Goal: Task Accomplishment & Management: Use online tool/utility

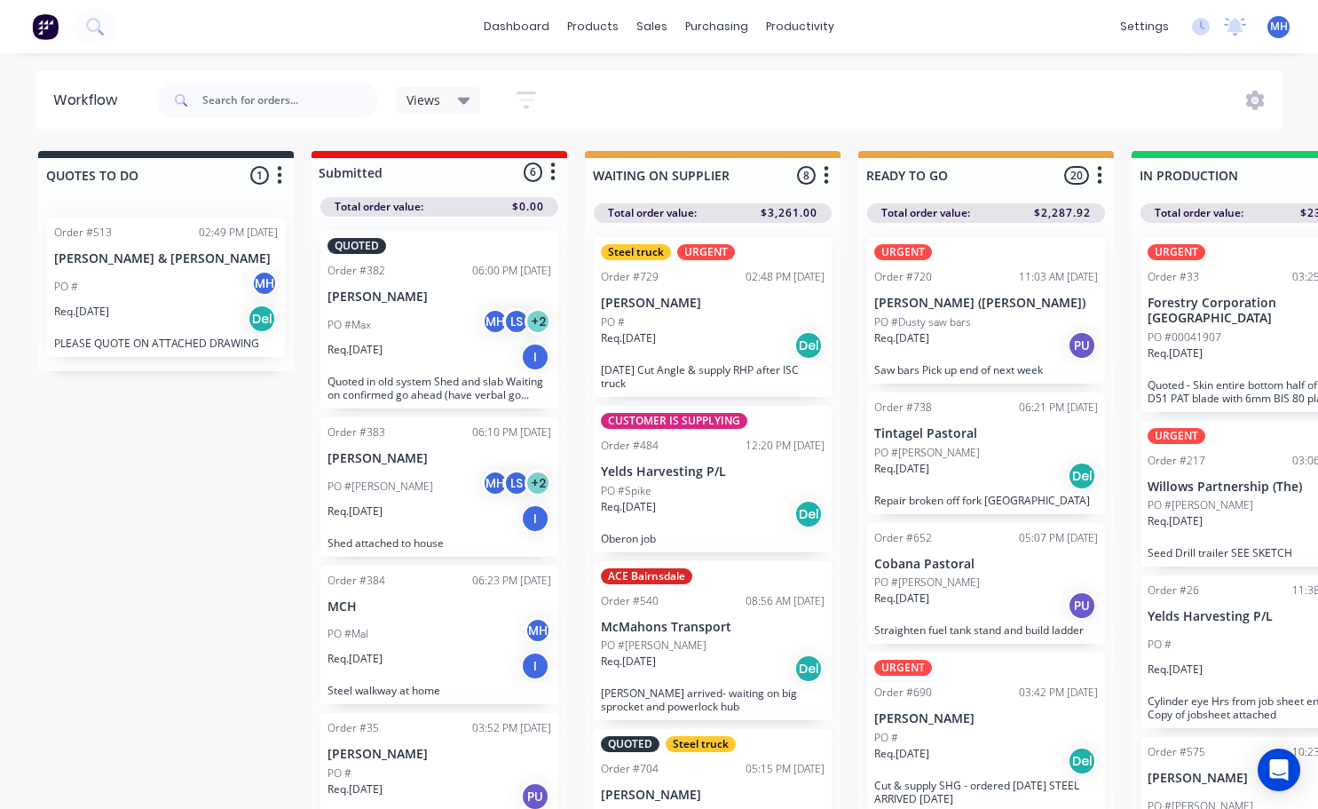
scroll to position [36, 570]
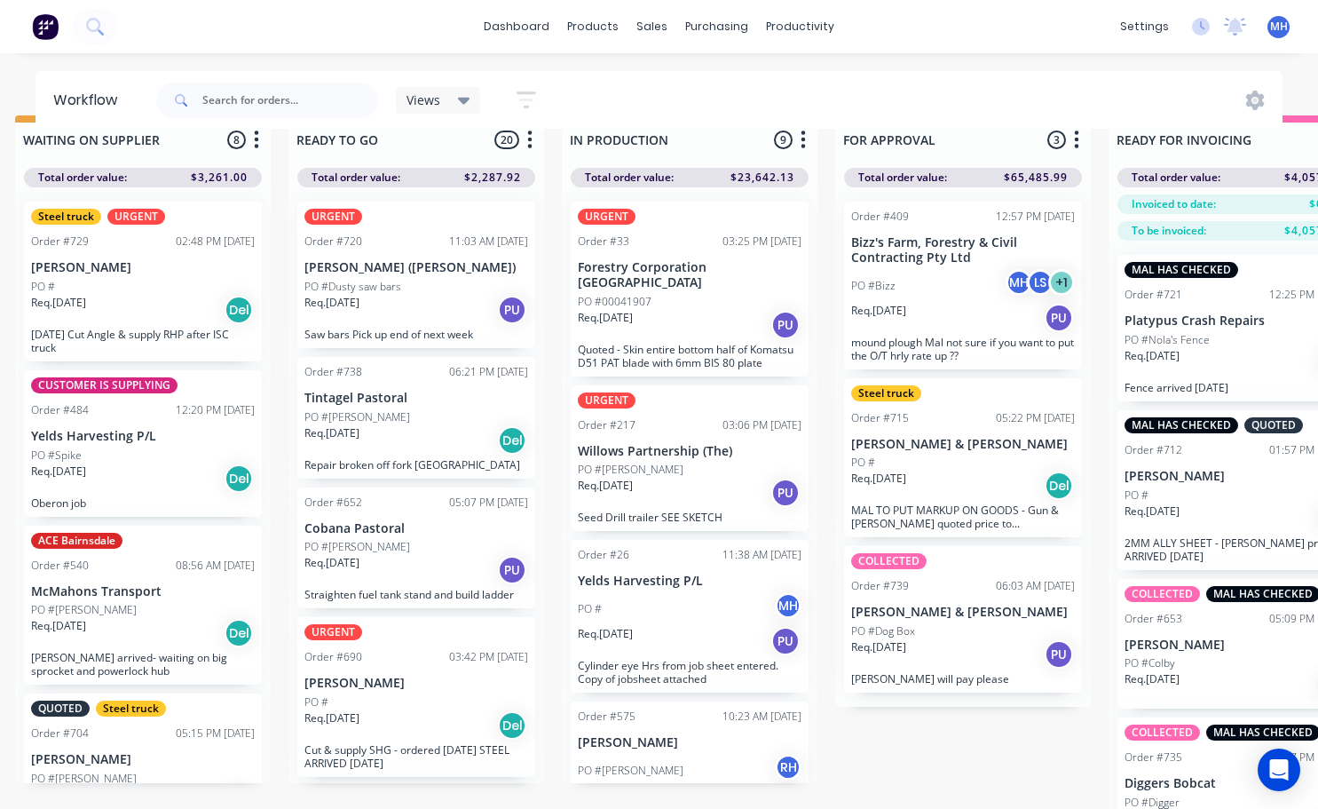
click at [1283, 28] on span "MH" at bounding box center [1279, 27] width 18 height 16
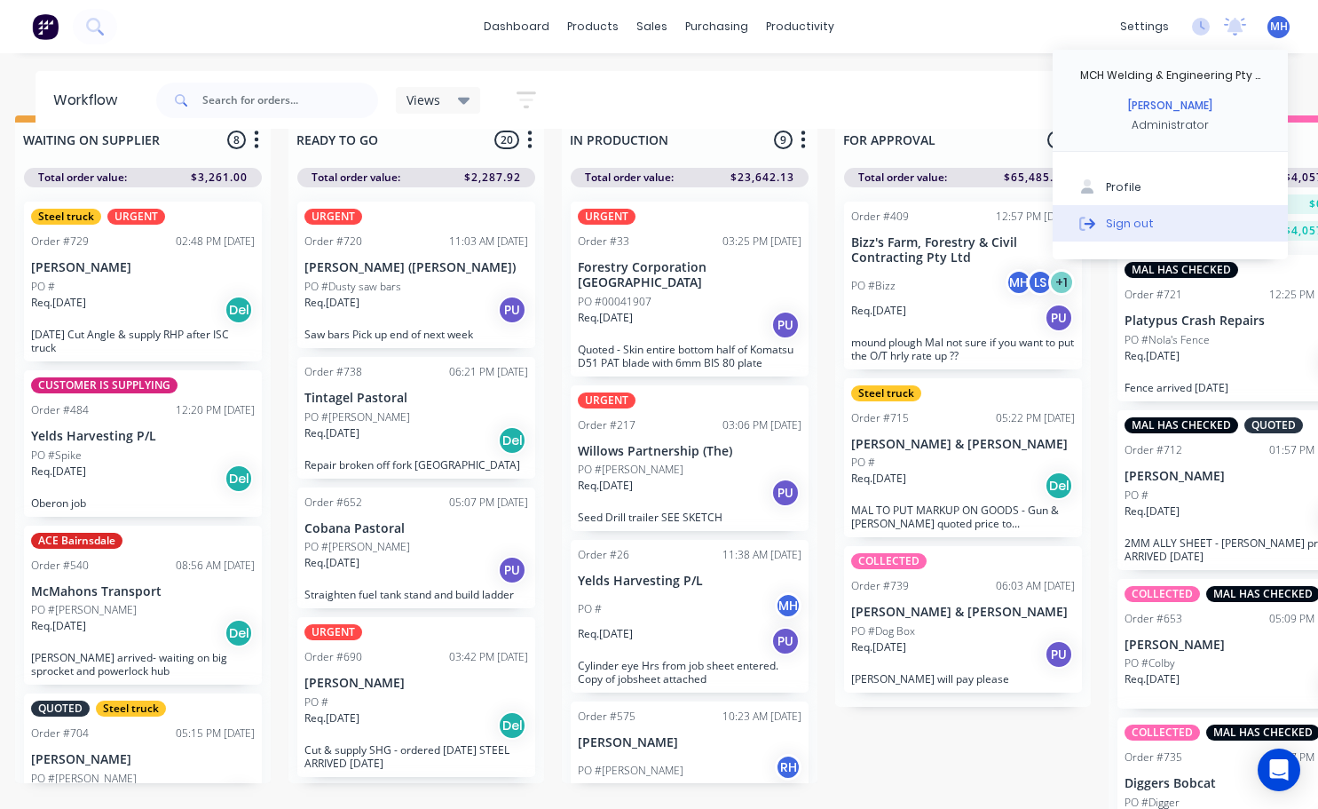
click at [1129, 227] on div "Sign out" at bounding box center [1130, 223] width 48 height 16
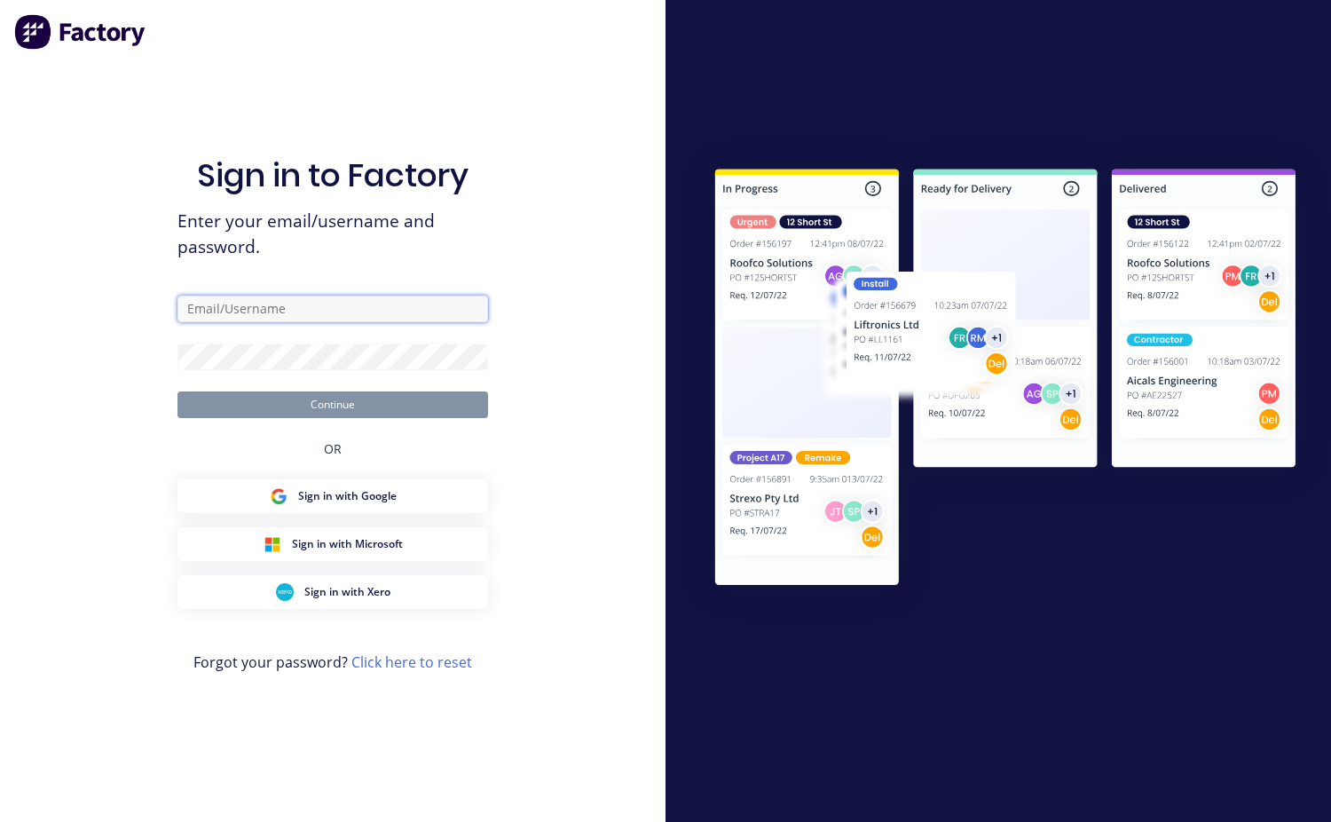
type input "[EMAIL_ADDRESS][DOMAIN_NAME]"
click at [376, 409] on button "Continue" at bounding box center [333, 404] width 311 height 27
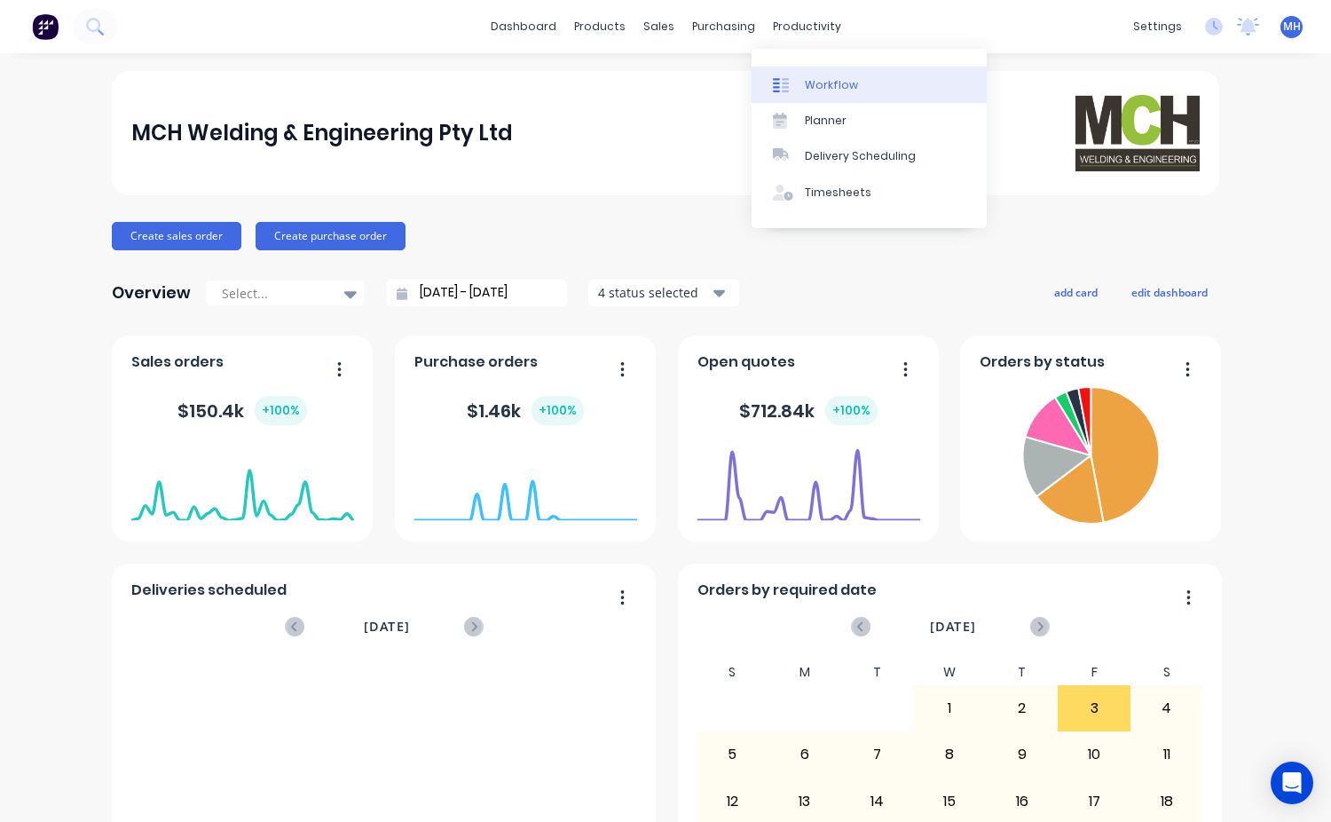
click at [824, 90] on div "Workflow" at bounding box center [831, 85] width 53 height 16
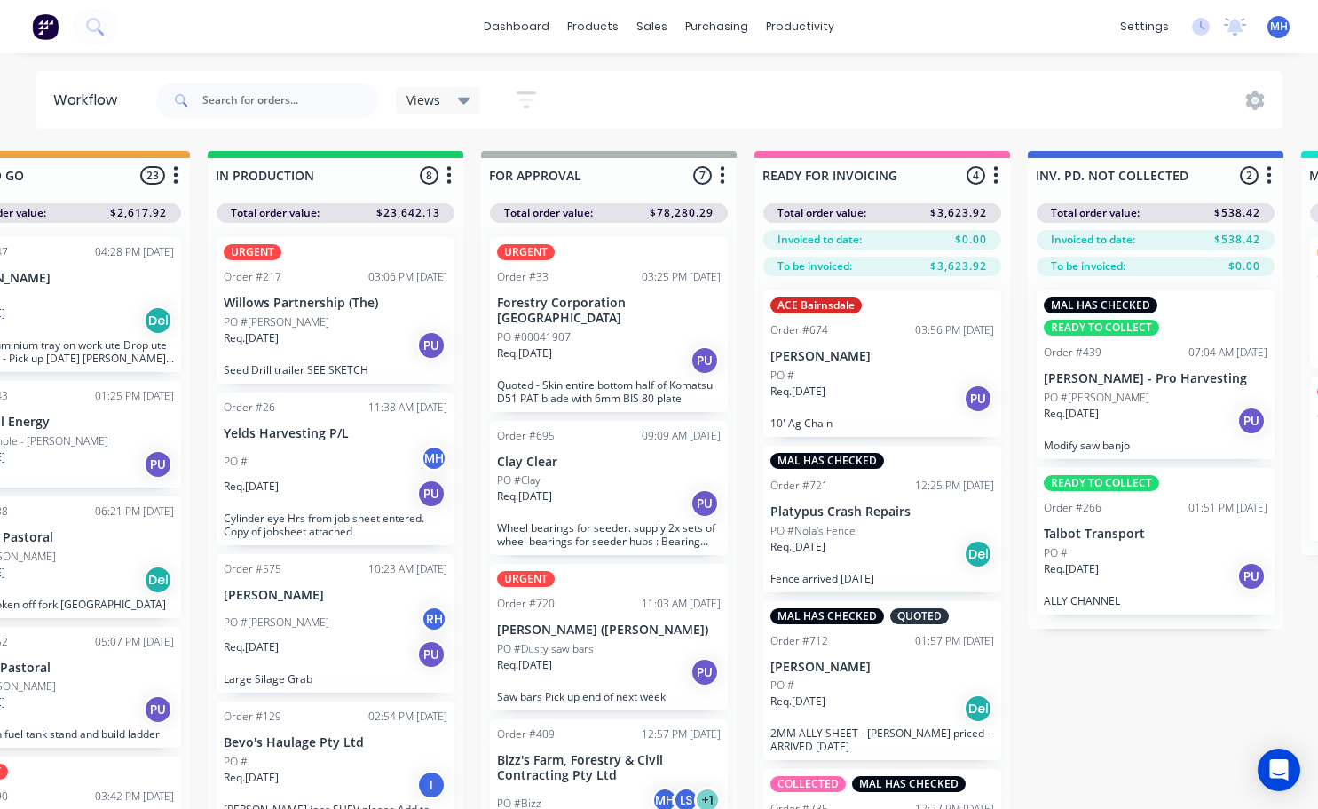
scroll to position [0, 927]
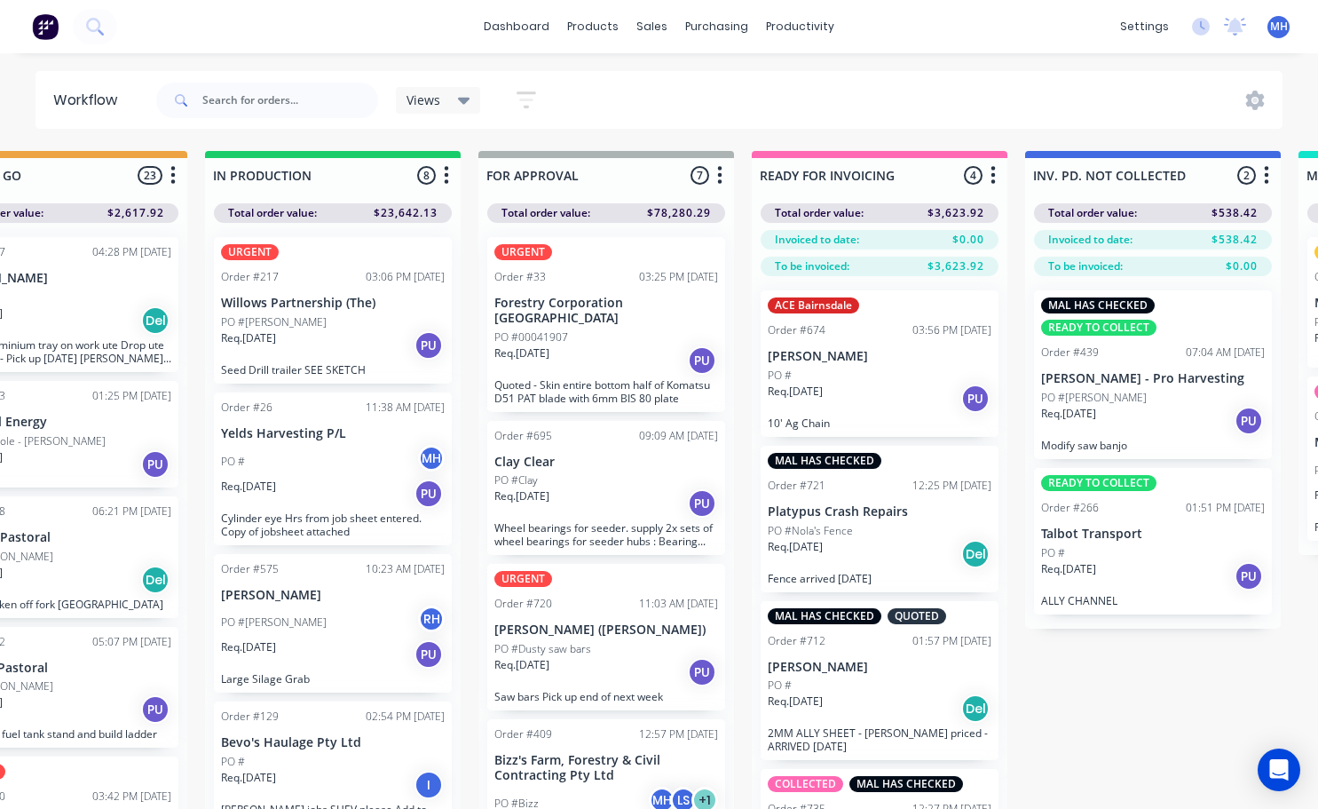
click at [613, 346] on div "Req. 31/07/25 PU" at bounding box center [606, 360] width 224 height 30
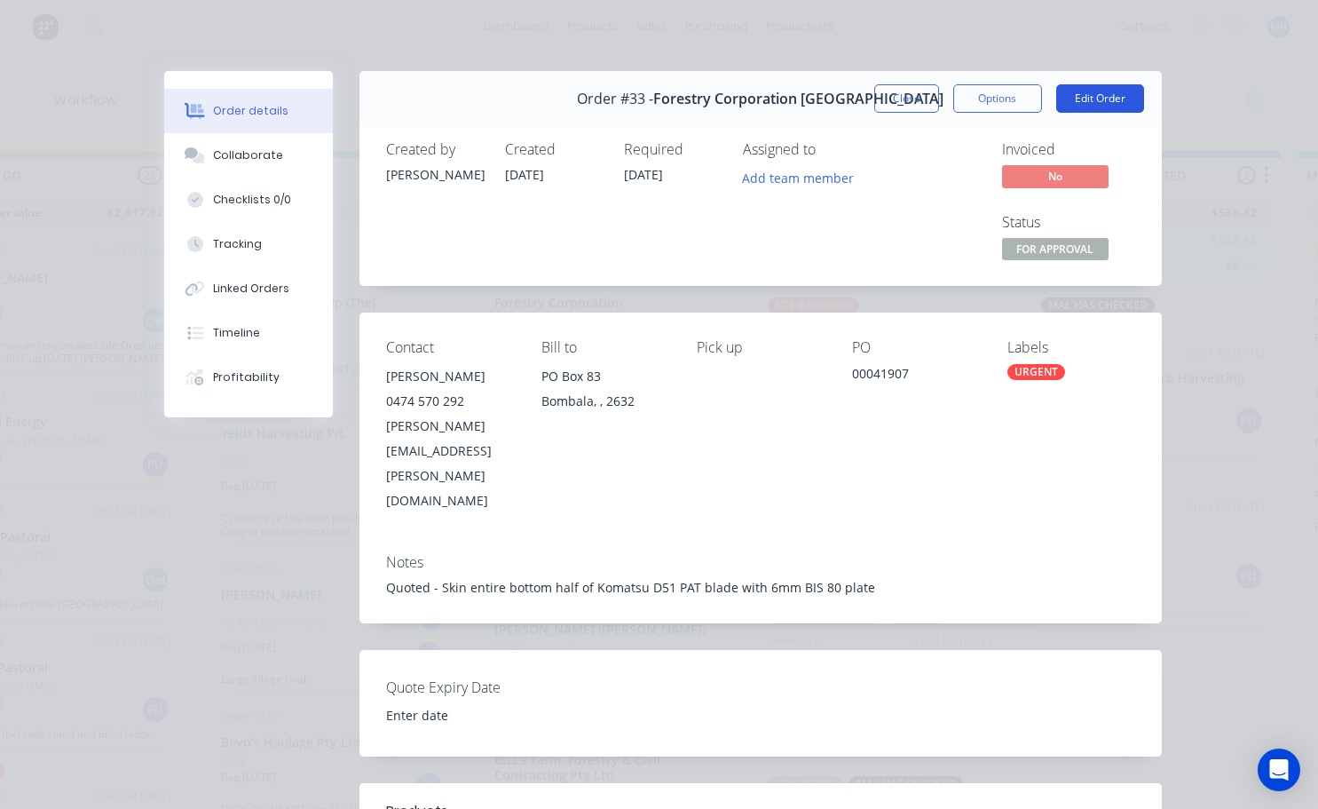
click at [1082, 93] on button "Edit Order" at bounding box center [1100, 98] width 88 height 28
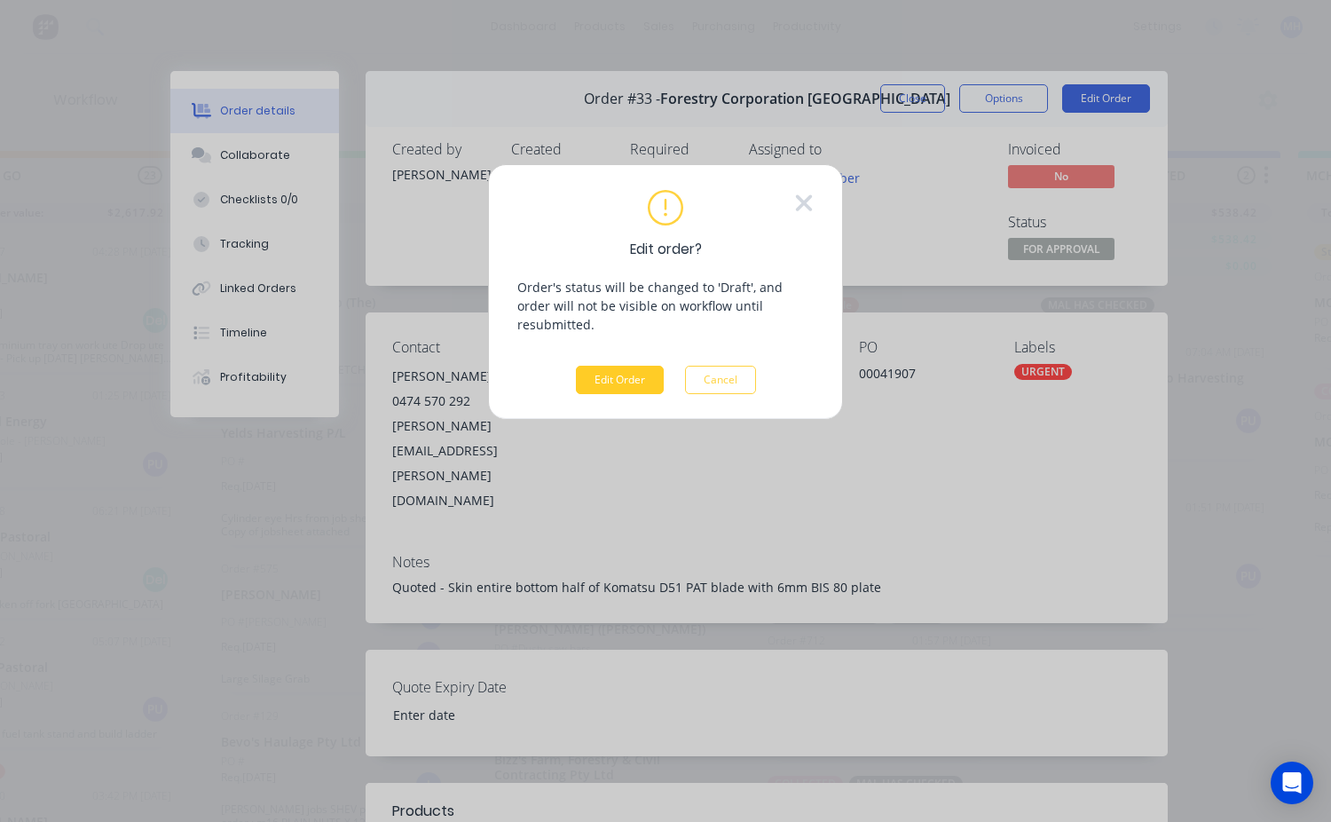
click at [617, 366] on button "Edit Order" at bounding box center [620, 380] width 88 height 28
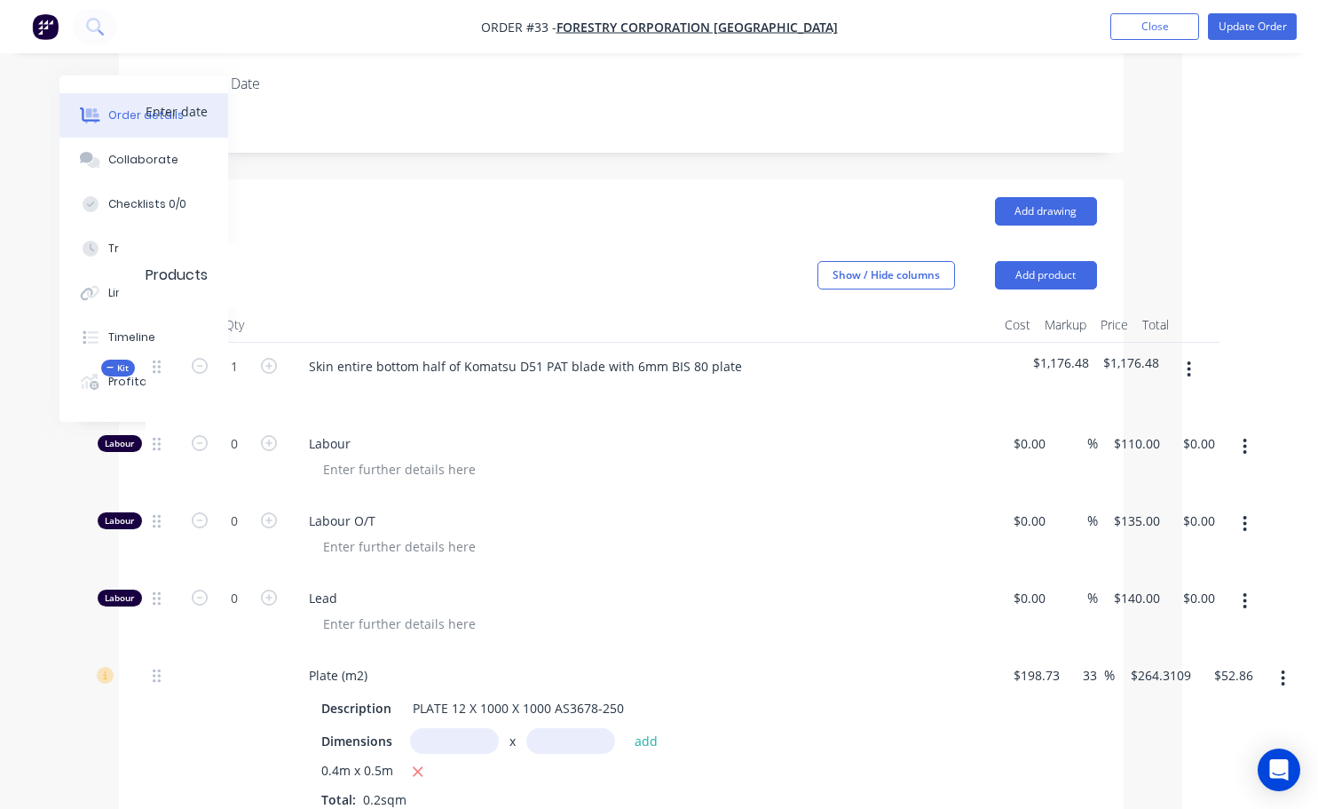
scroll to position [517, 136]
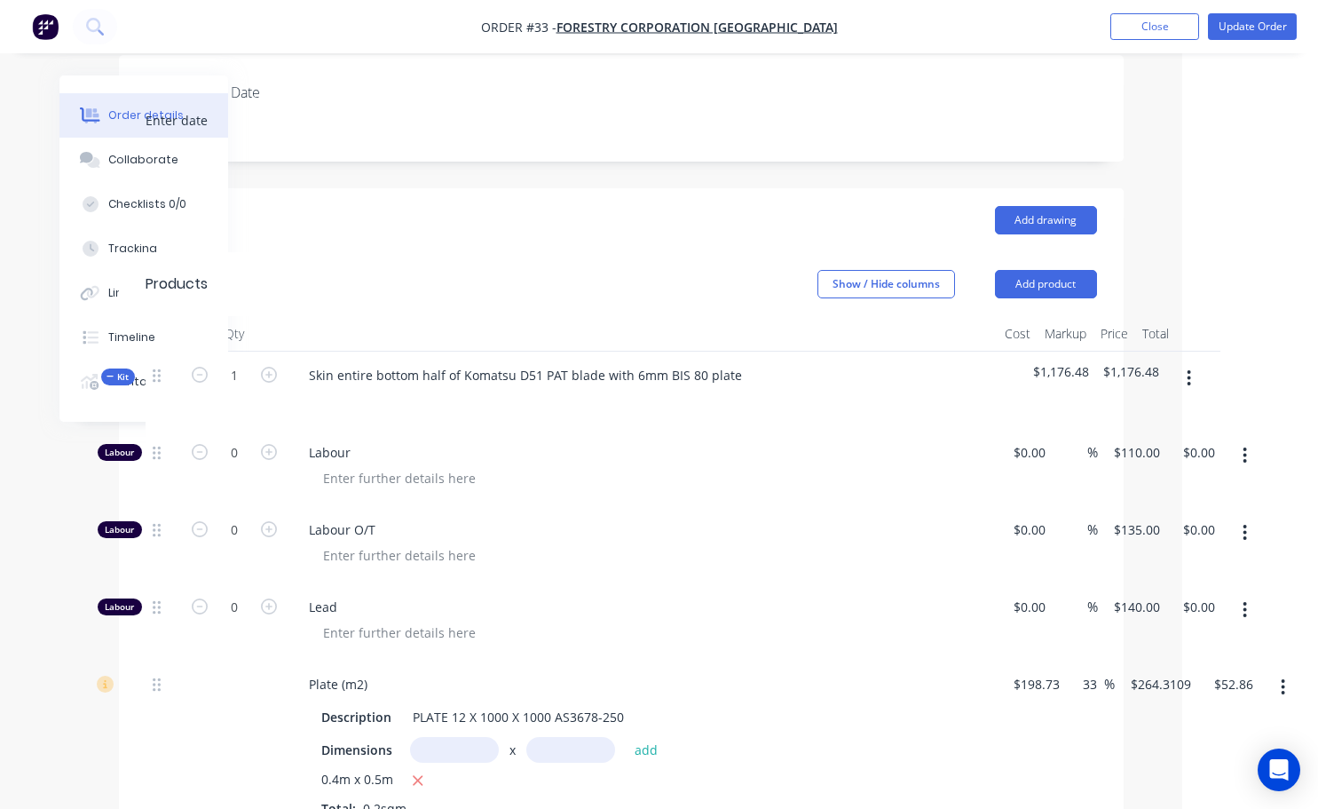
click at [1247, 600] on icon "button" at bounding box center [1245, 610] width 4 height 20
click at [1142, 715] on div "Delete" at bounding box center [1182, 728] width 137 height 26
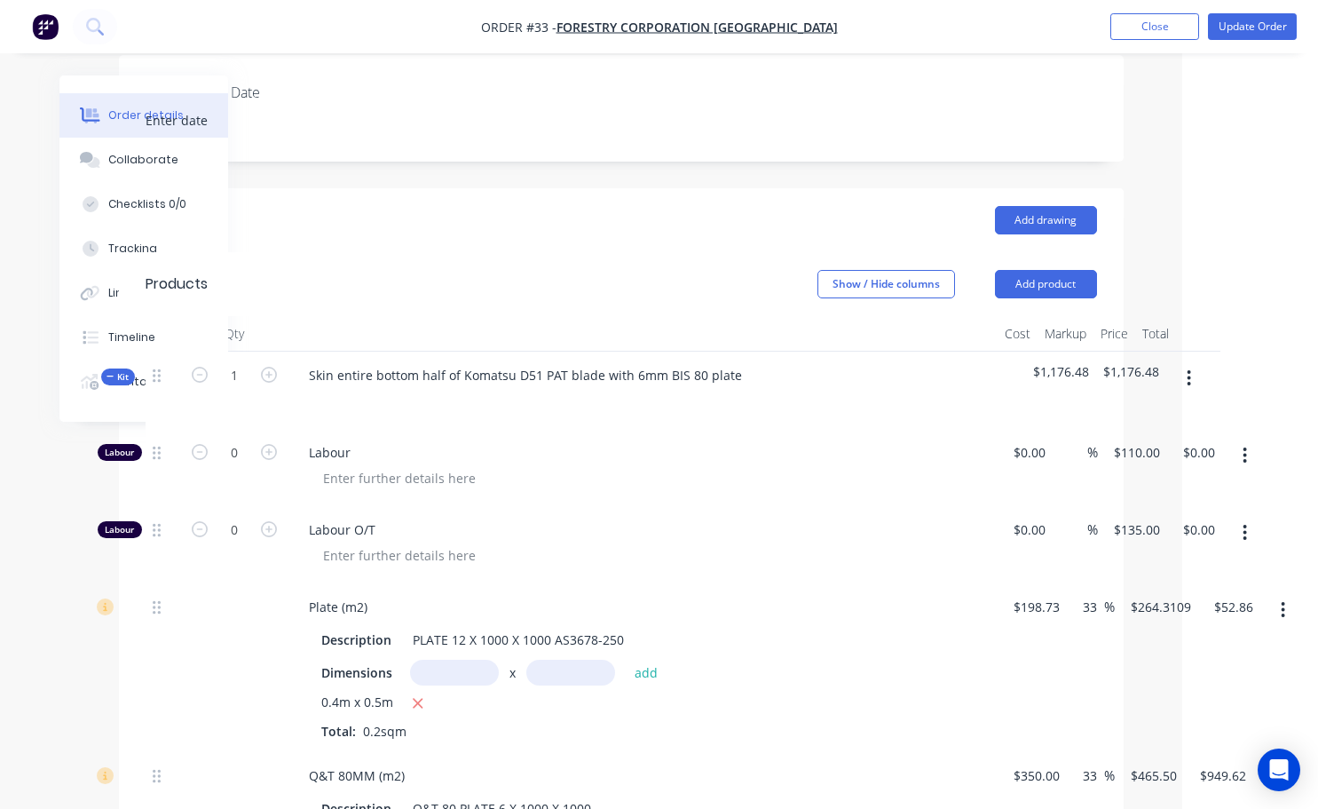
scroll to position [605, 136]
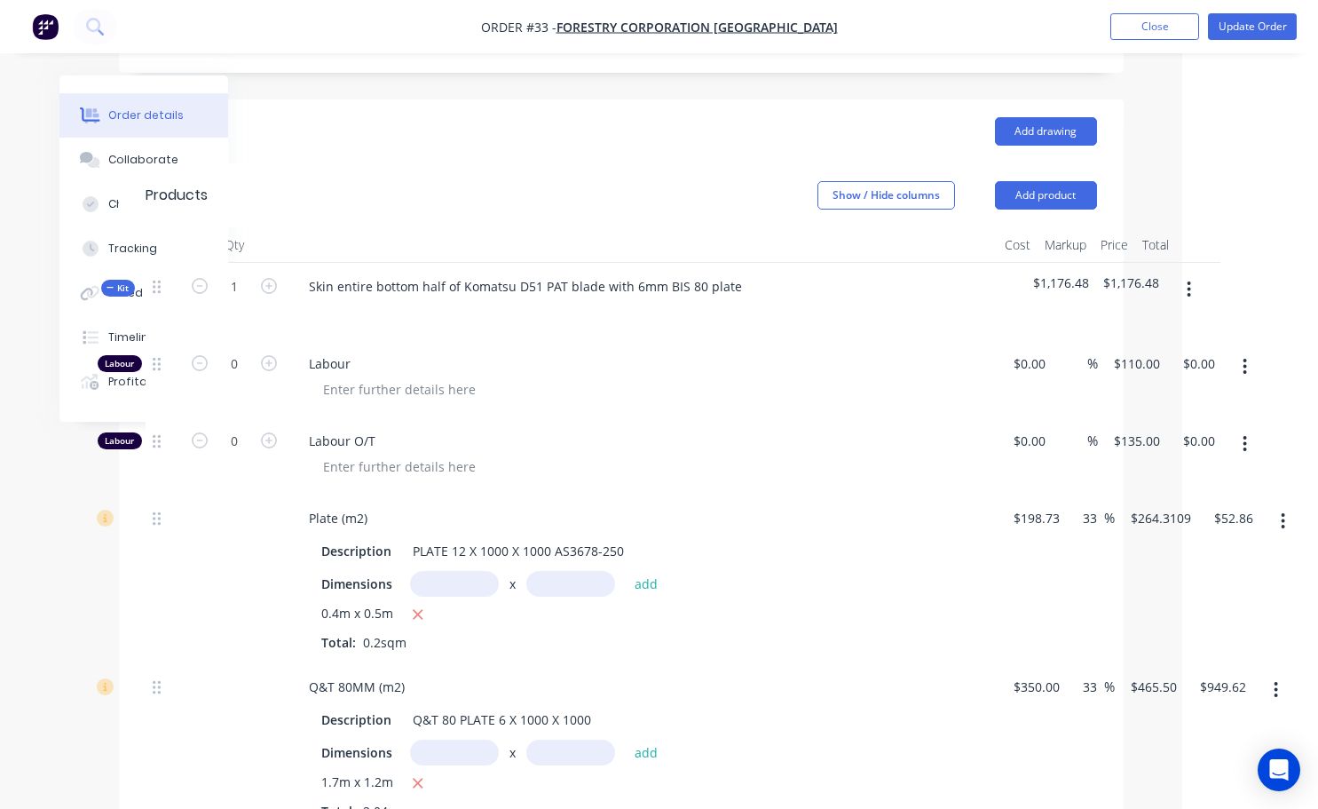
drag, startPoint x: 421, startPoint y: 502, endPoint x: 729, endPoint y: 431, distance: 315.9
click at [729, 505] on div "Plate (m2)" at bounding box center [643, 518] width 696 height 26
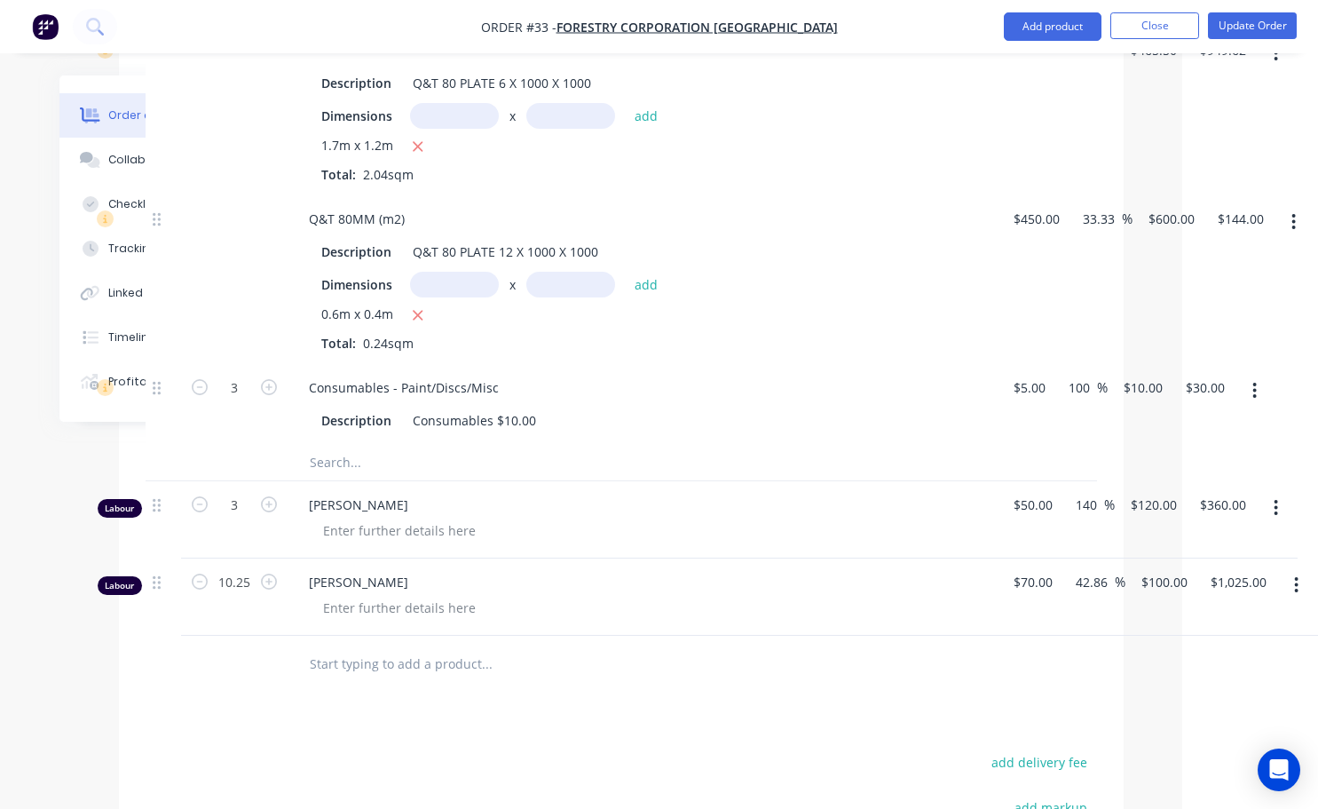
scroll to position [1238, 136]
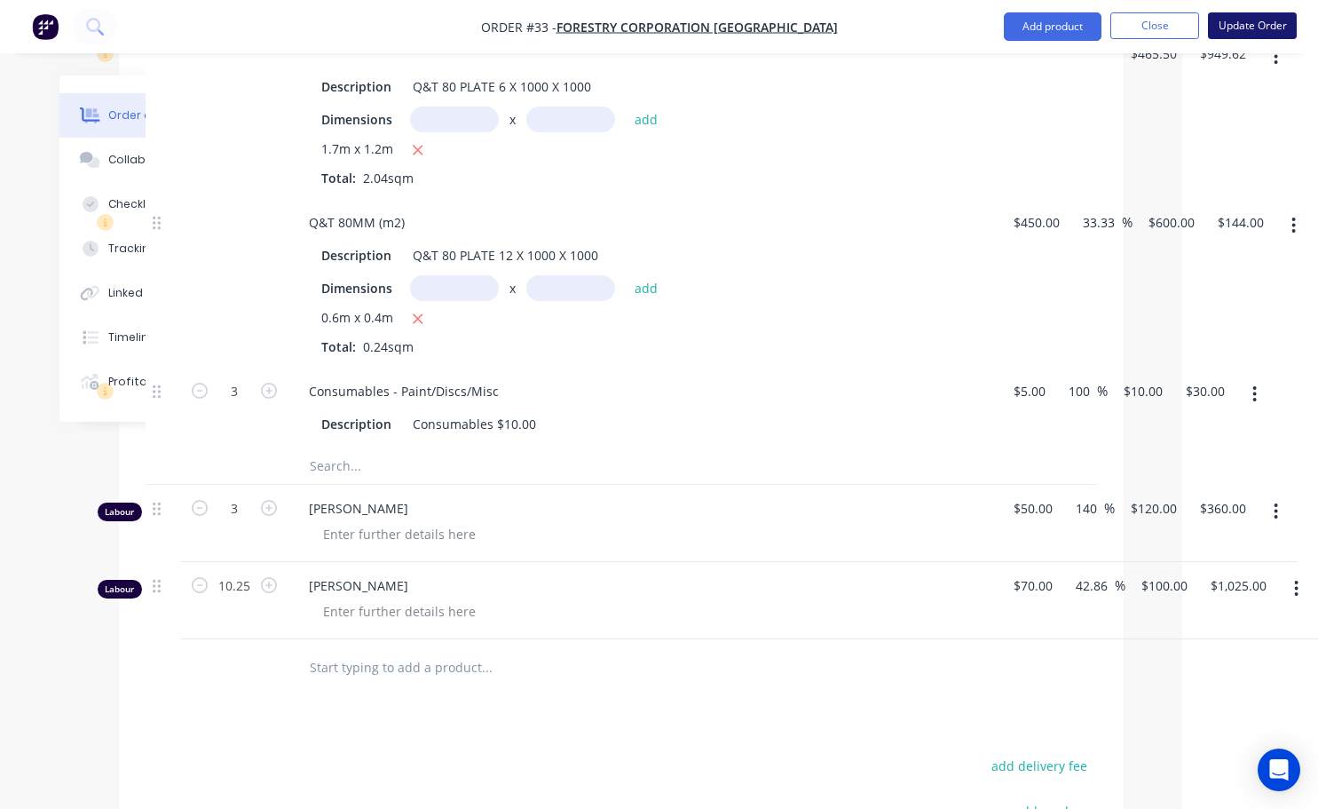
click at [1229, 20] on button "Update Order" at bounding box center [1252, 25] width 89 height 27
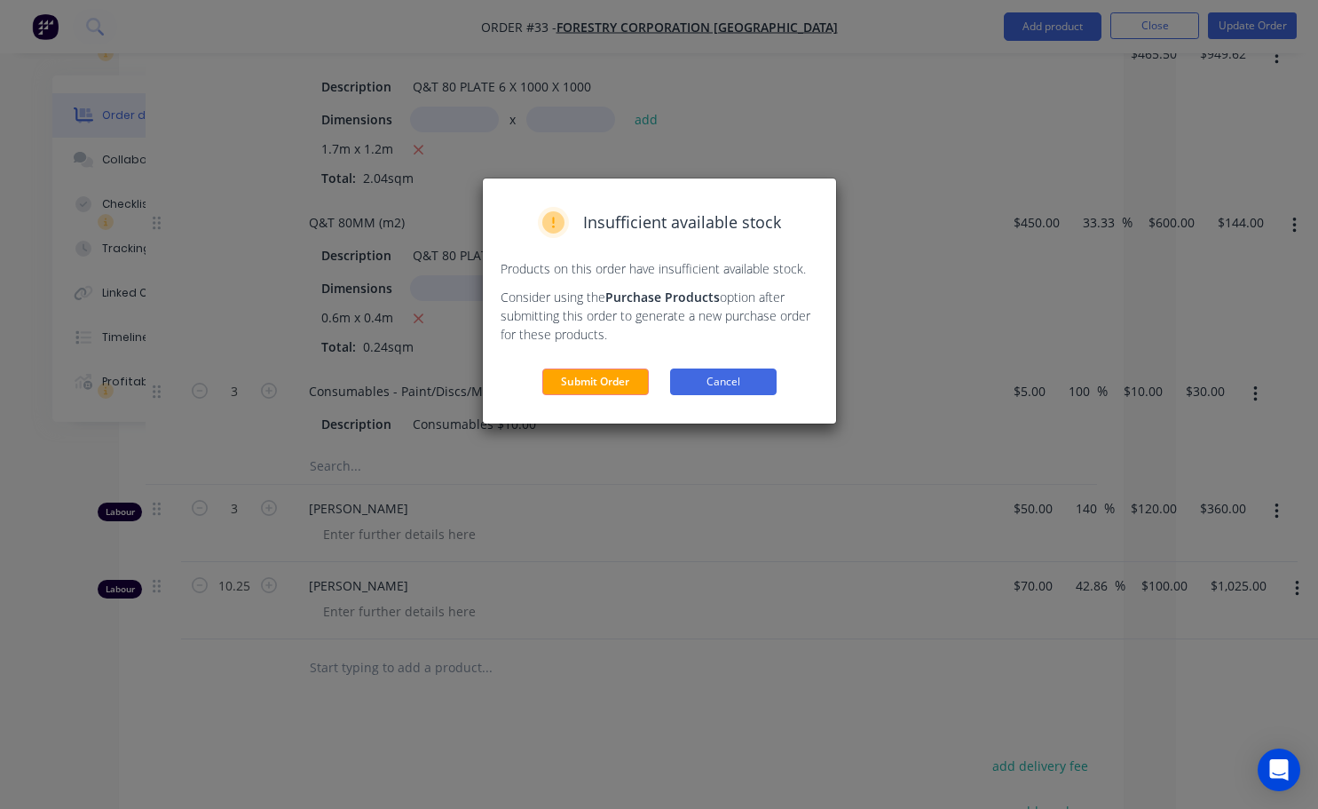
click at [717, 388] on button "Cancel" at bounding box center [723, 381] width 107 height 27
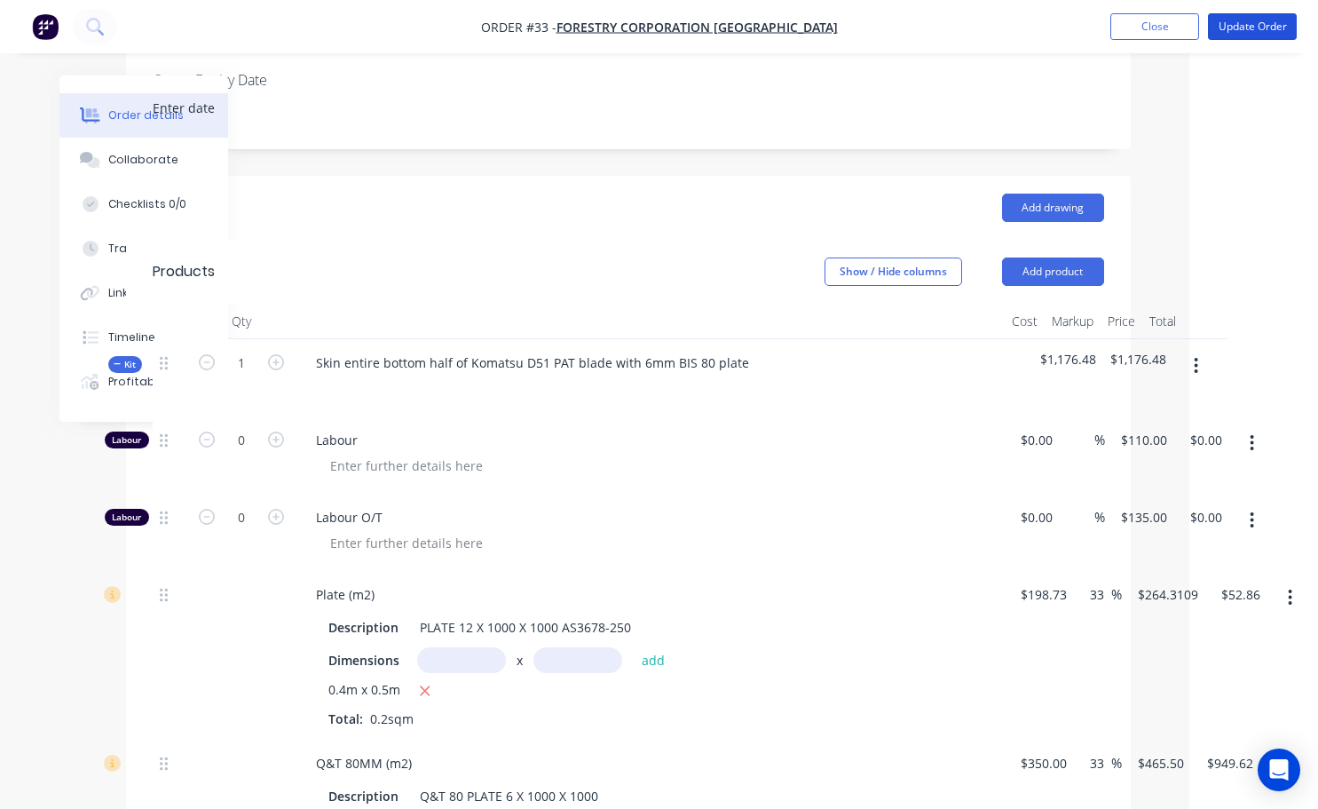
scroll to position [528, 129]
click at [276, 432] on icon "button" at bounding box center [276, 440] width 16 height 16
type input "1"
type input "$110.00"
click at [1227, 28] on button "Update Order" at bounding box center [1252, 26] width 89 height 27
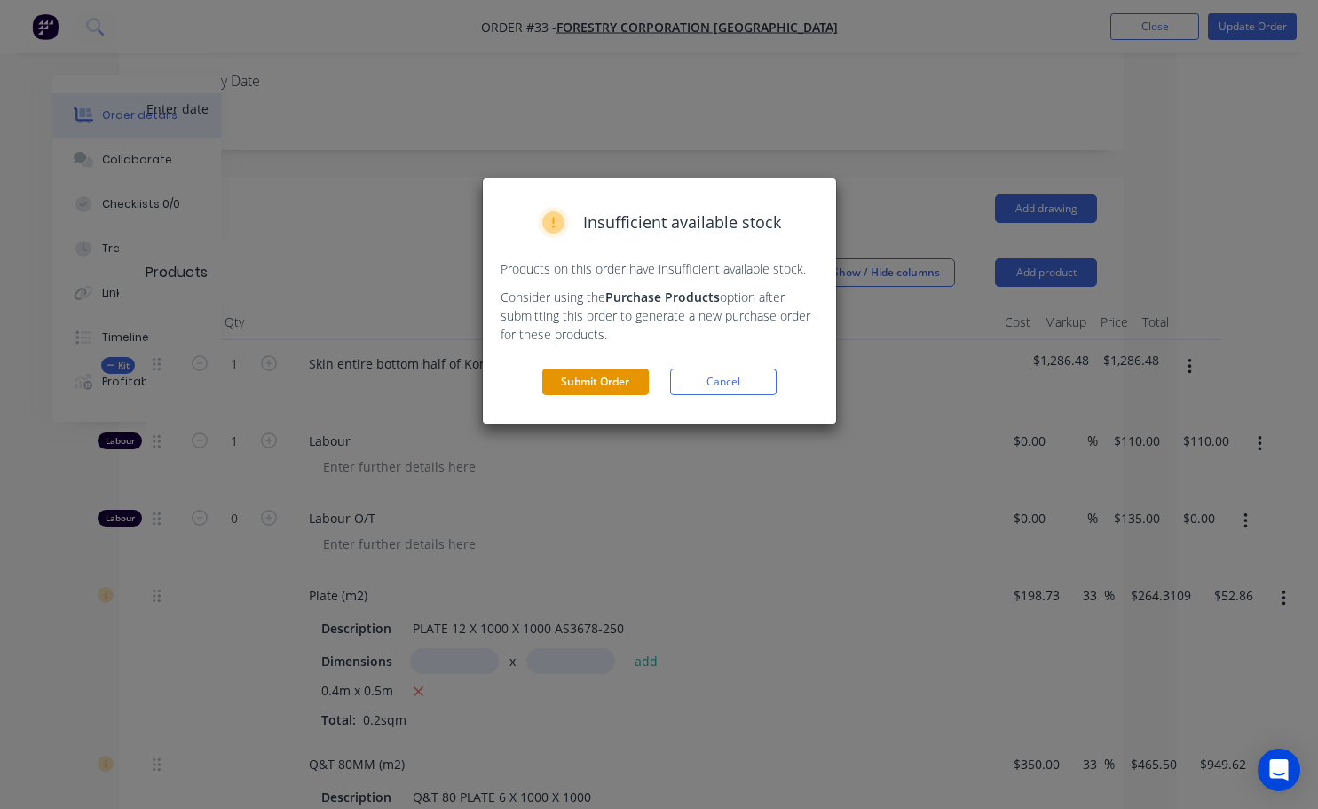
click at [612, 375] on button "Submit Order" at bounding box center [595, 381] width 107 height 27
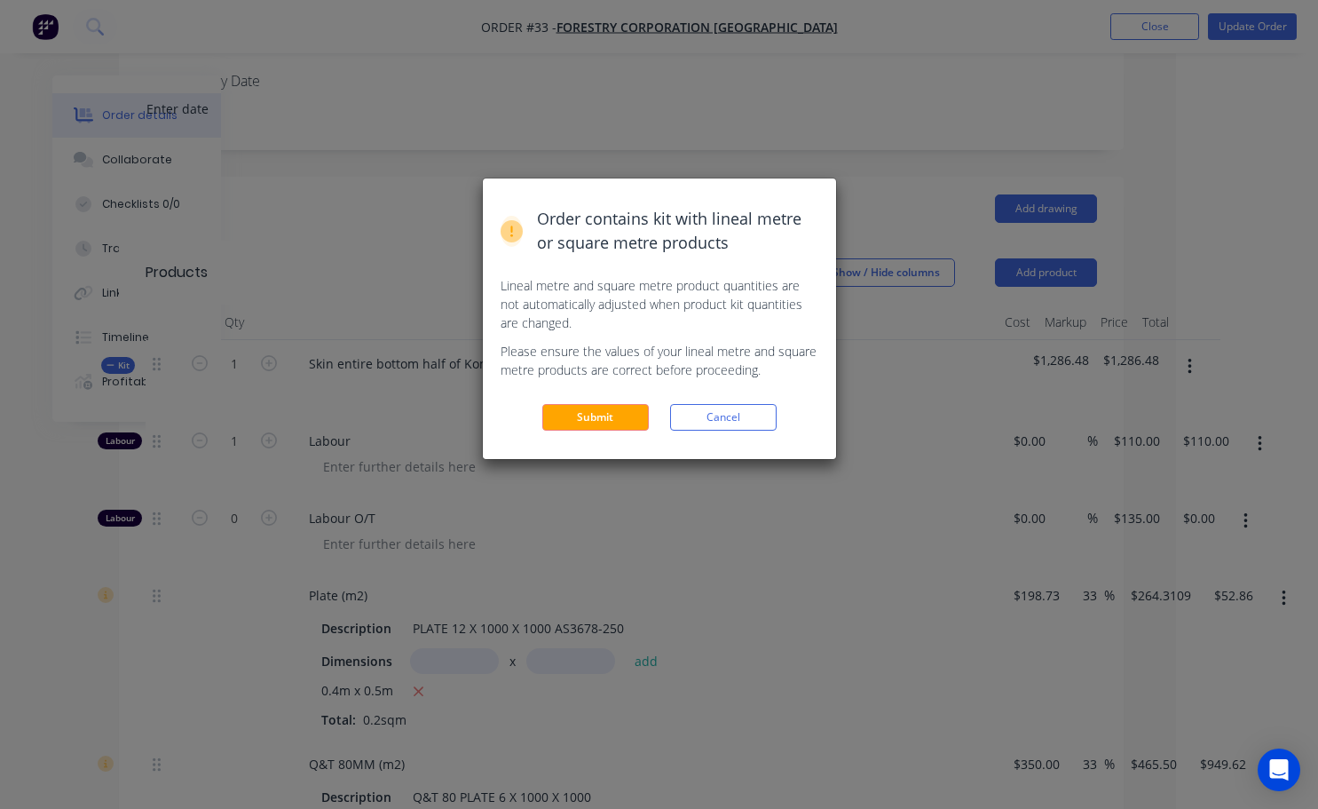
click at [617, 413] on button "Submit" at bounding box center [595, 417] width 107 height 27
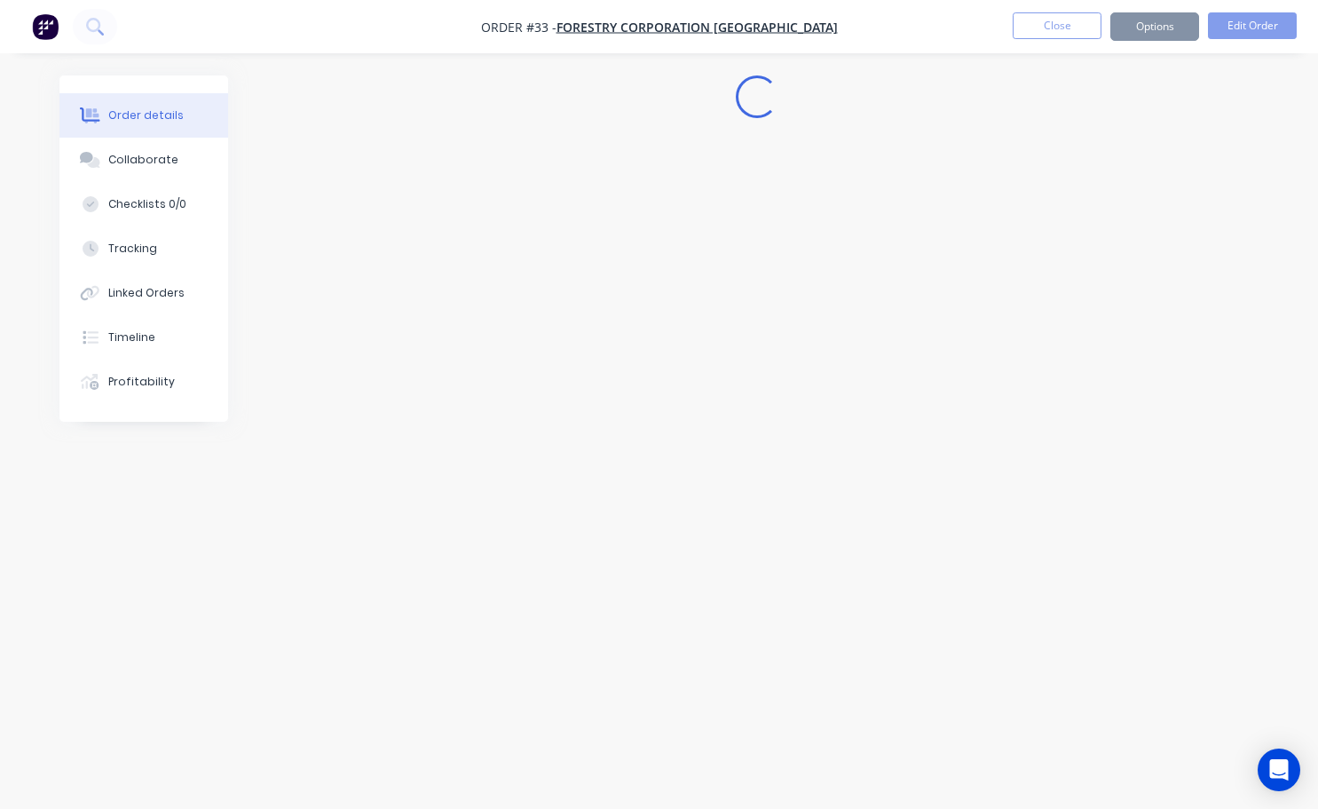
scroll to position [0, 0]
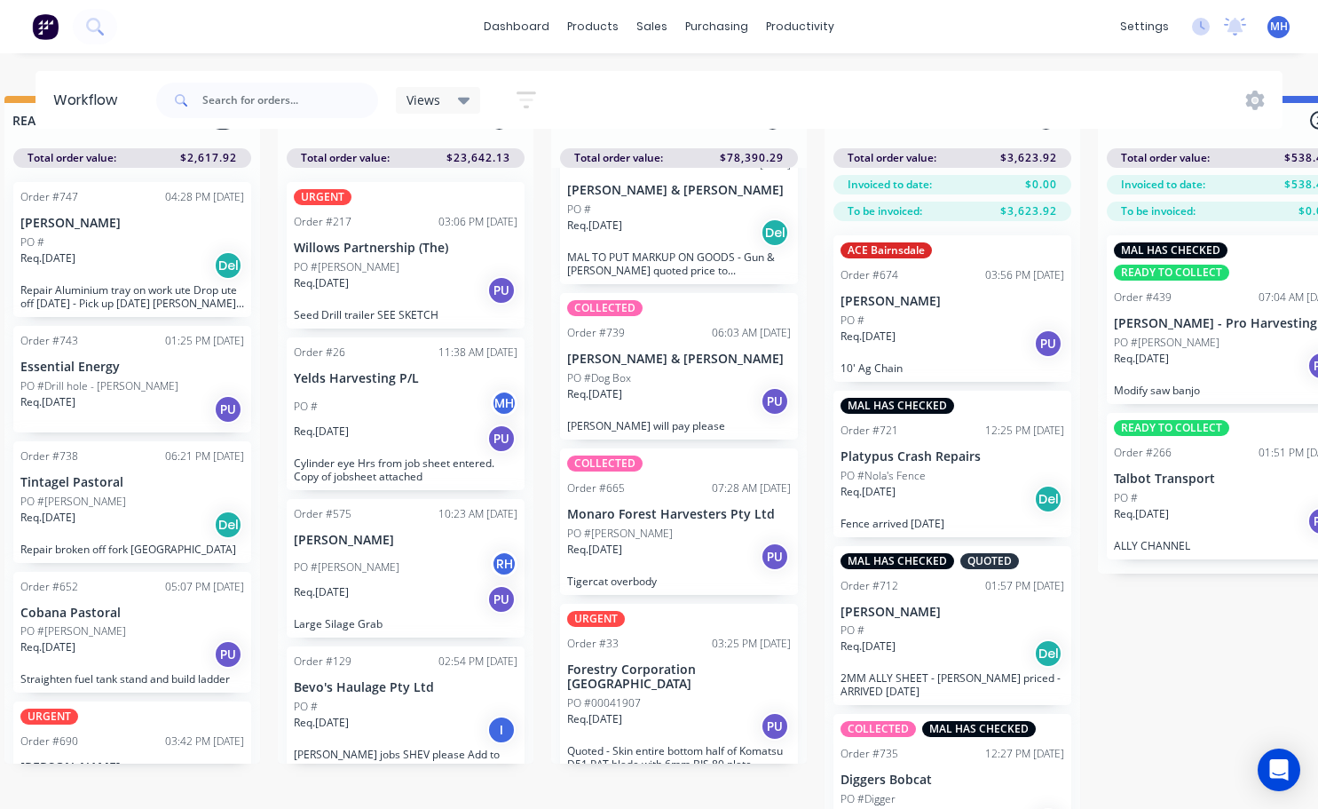
scroll to position [76, 854]
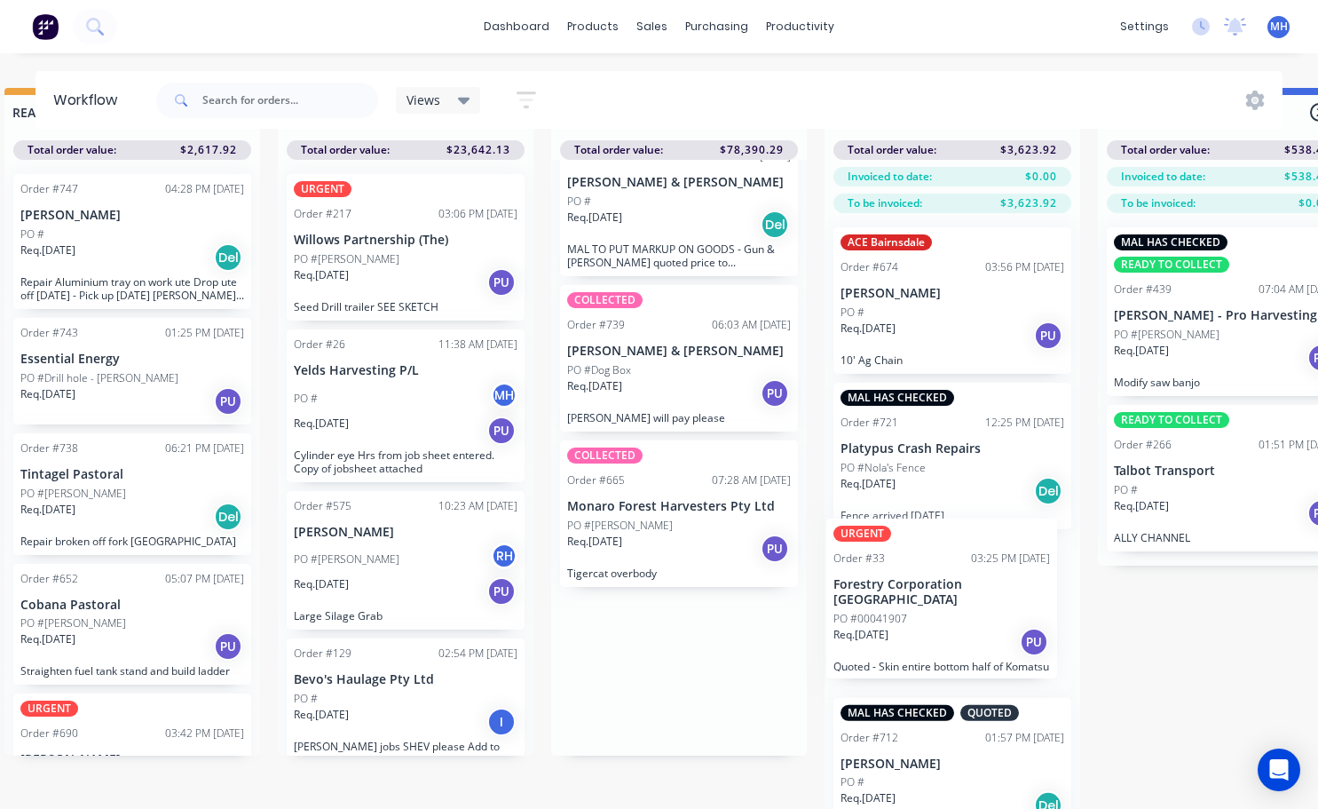
drag, startPoint x: 681, startPoint y: 674, endPoint x: 960, endPoint y: 611, distance: 285.8
click at [960, 611] on div "QUOTES TO DO 1 Status colour #273444 hex #273444 Save Cancel Notifications Emai…" at bounding box center [613, 448] width 2960 height 721
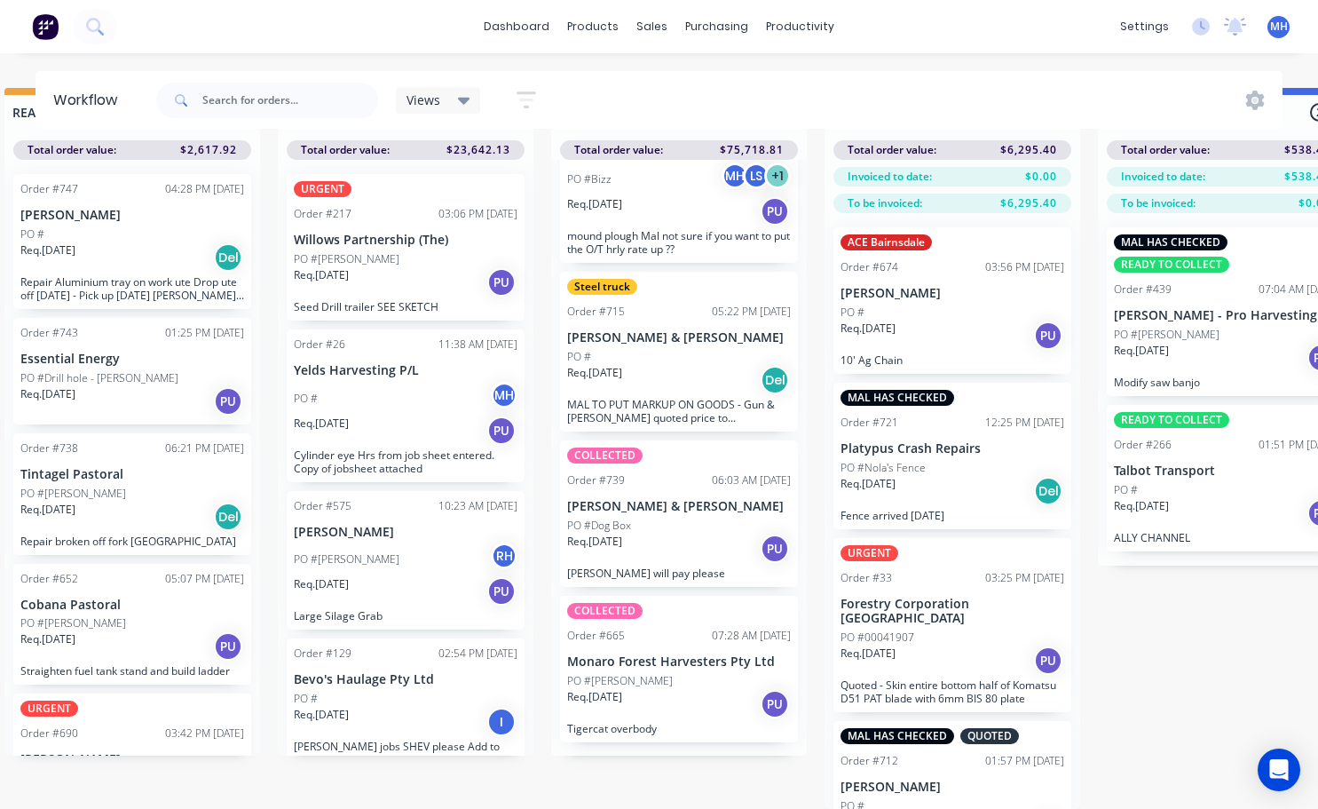
scroll to position [364, 0]
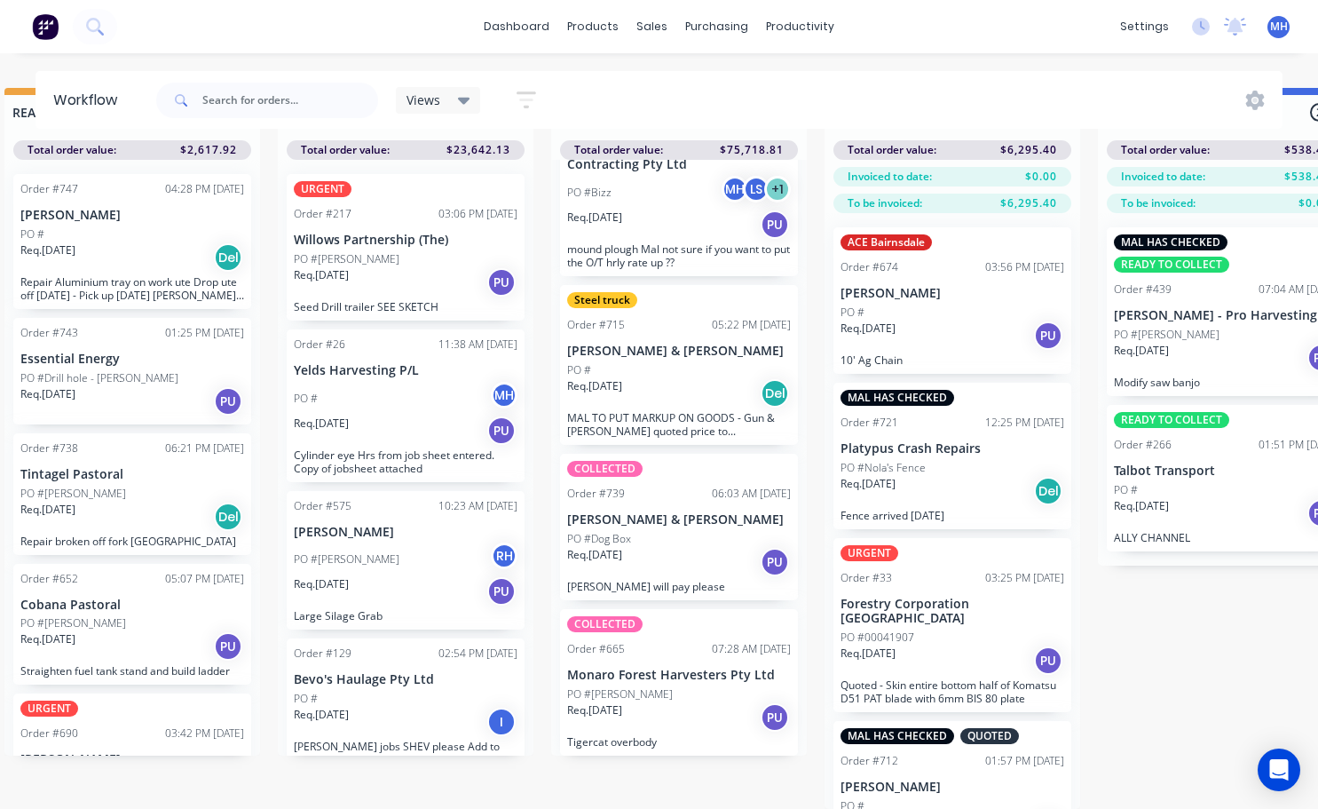
click at [876, 547] on div "URGENT" at bounding box center [870, 553] width 58 height 16
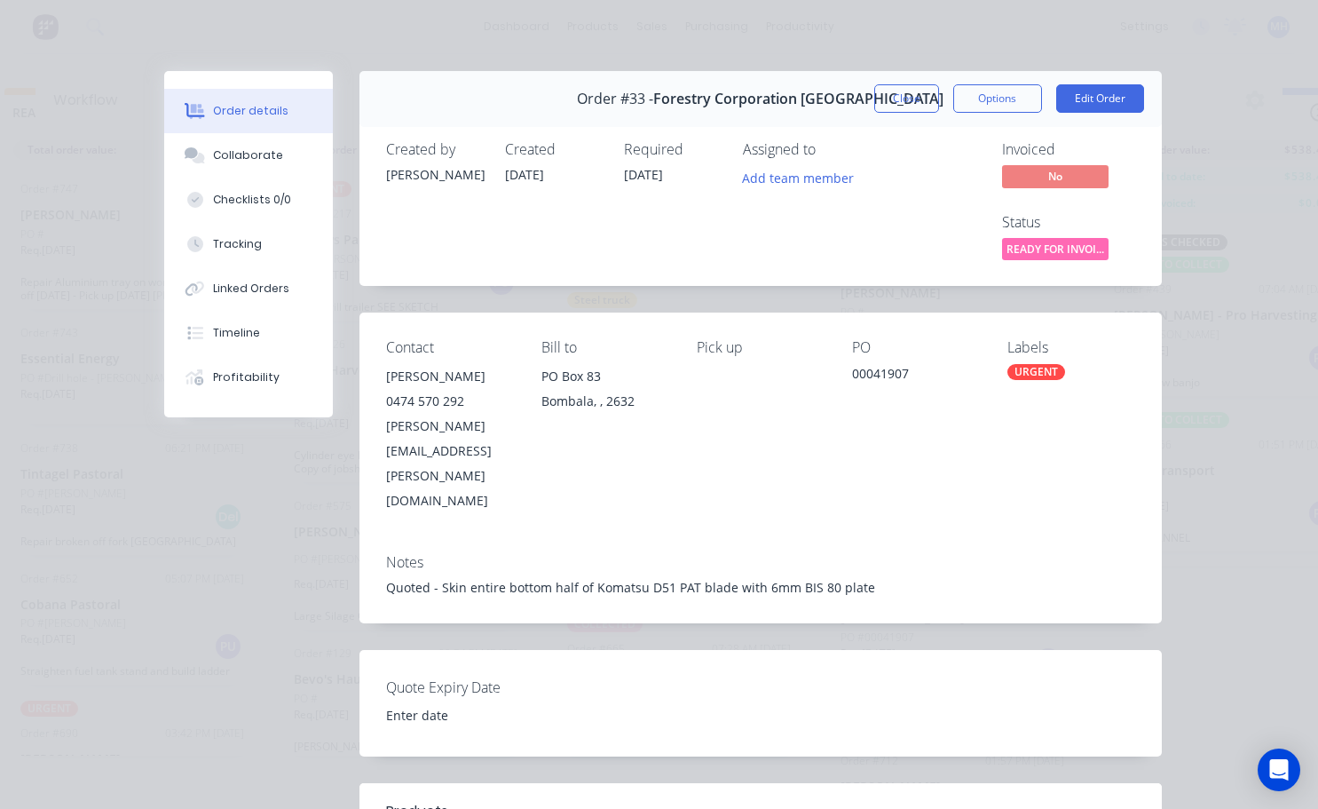
click at [1026, 365] on div "URGENT" at bounding box center [1036, 372] width 58 height 16
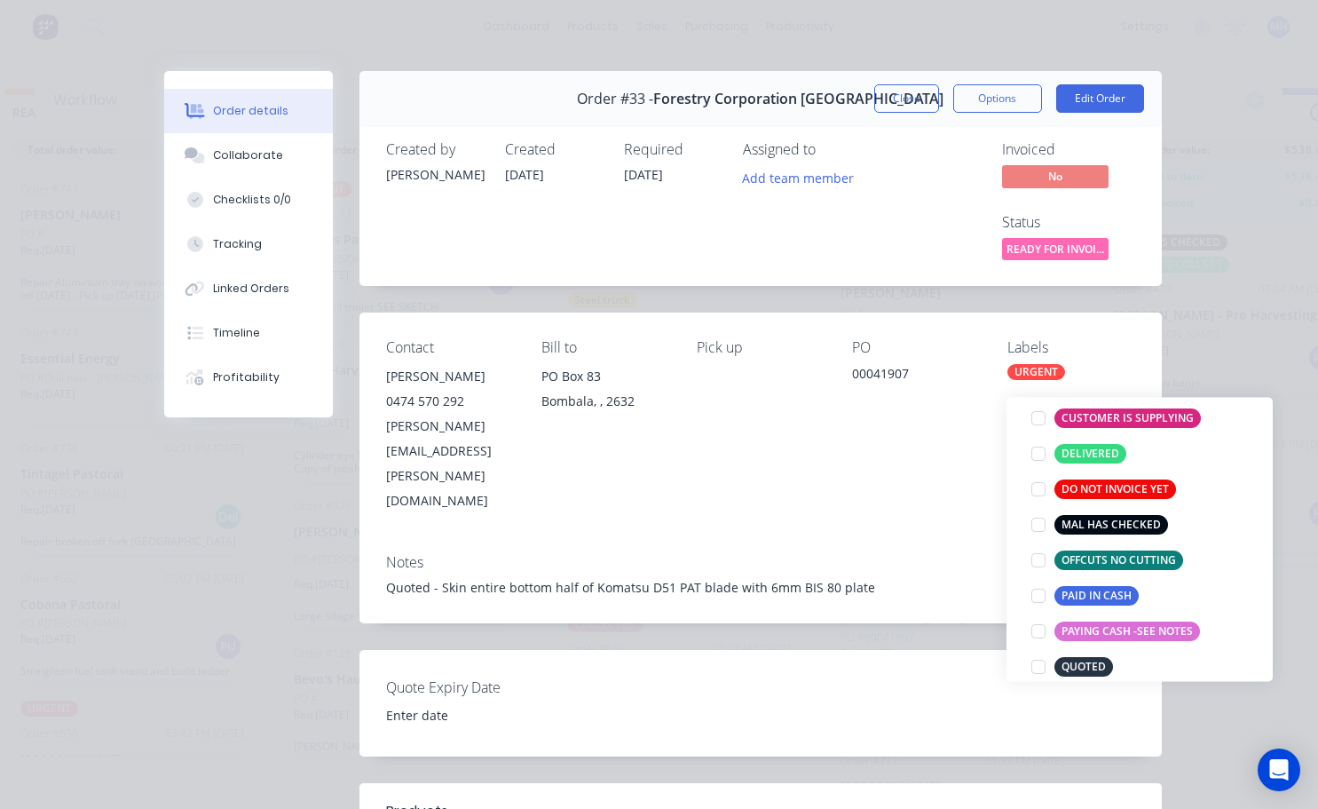
scroll to position [266, 0]
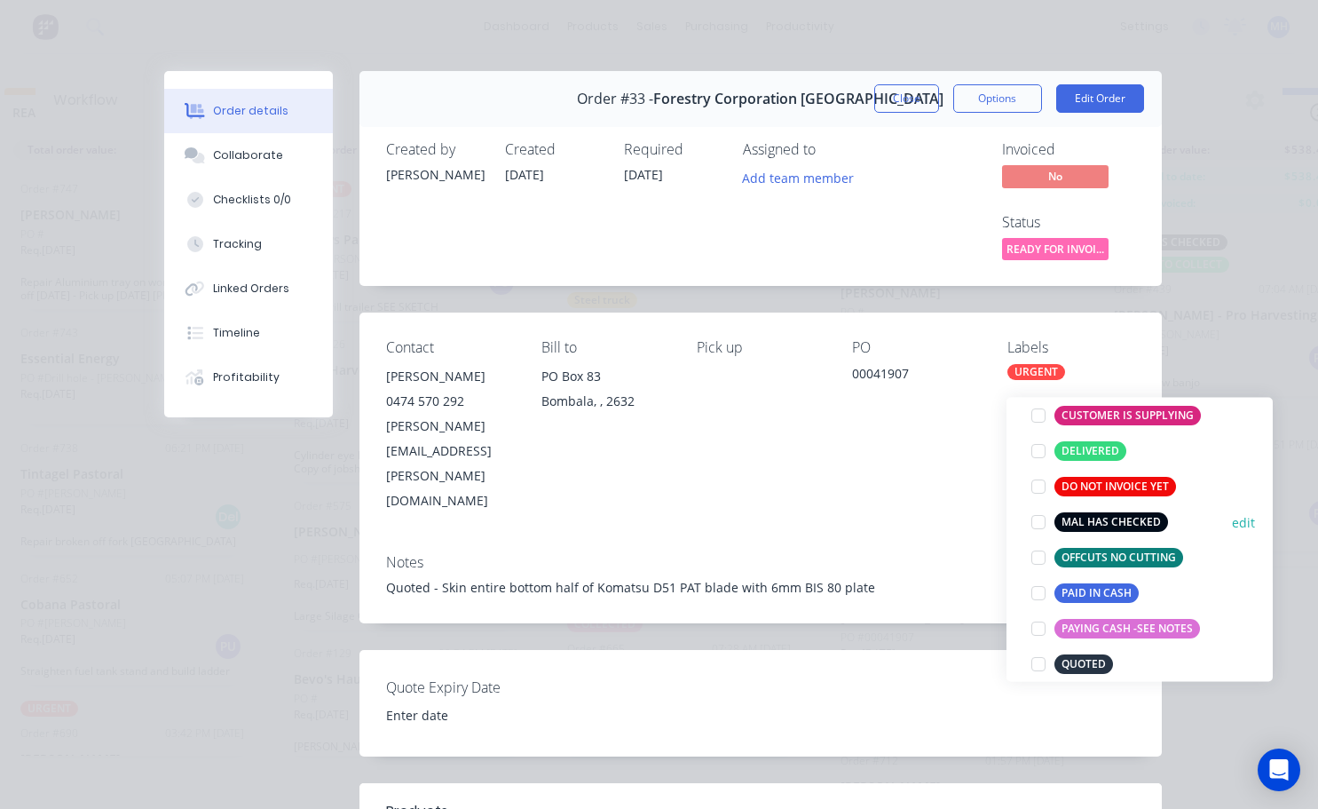
click at [1039, 507] on div at bounding box center [1039, 522] width 36 height 36
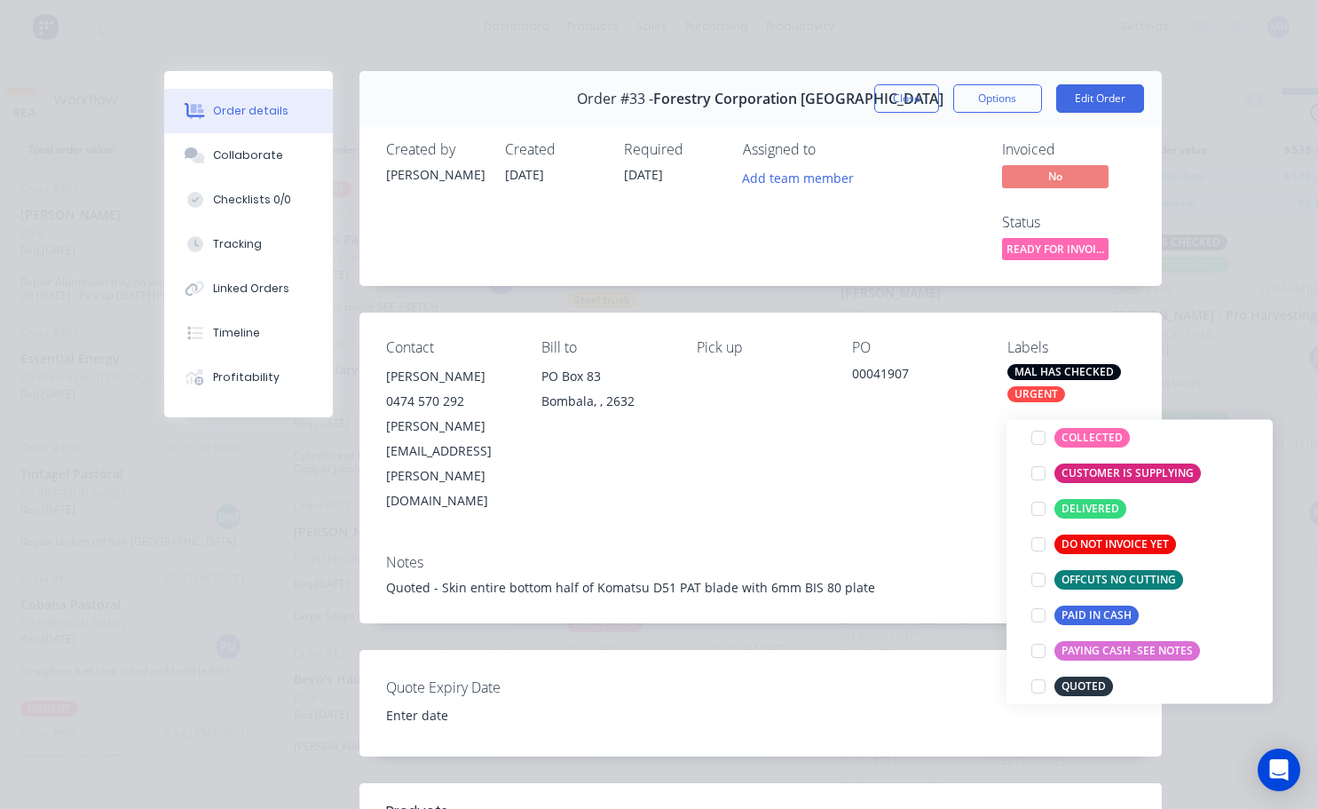
scroll to position [18, 0]
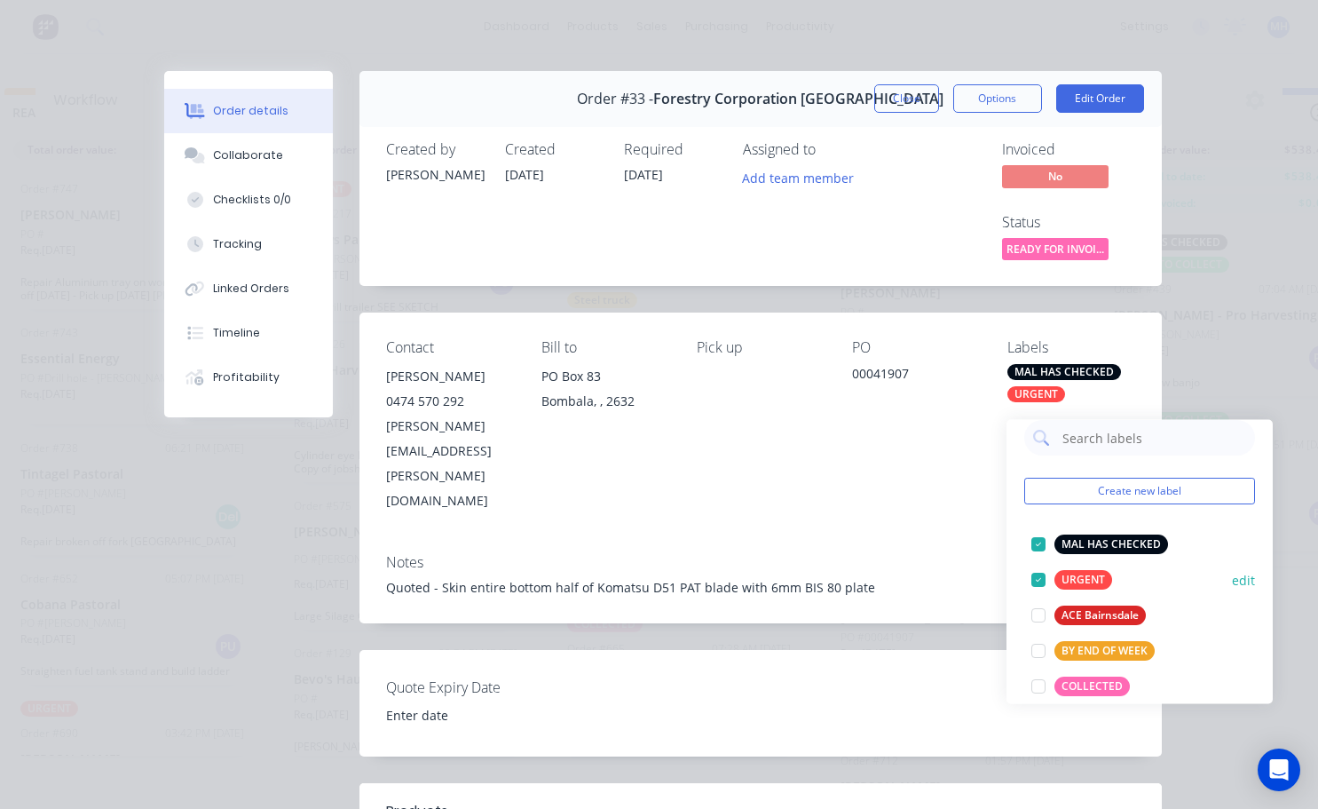
click at [1034, 562] on div at bounding box center [1039, 580] width 36 height 36
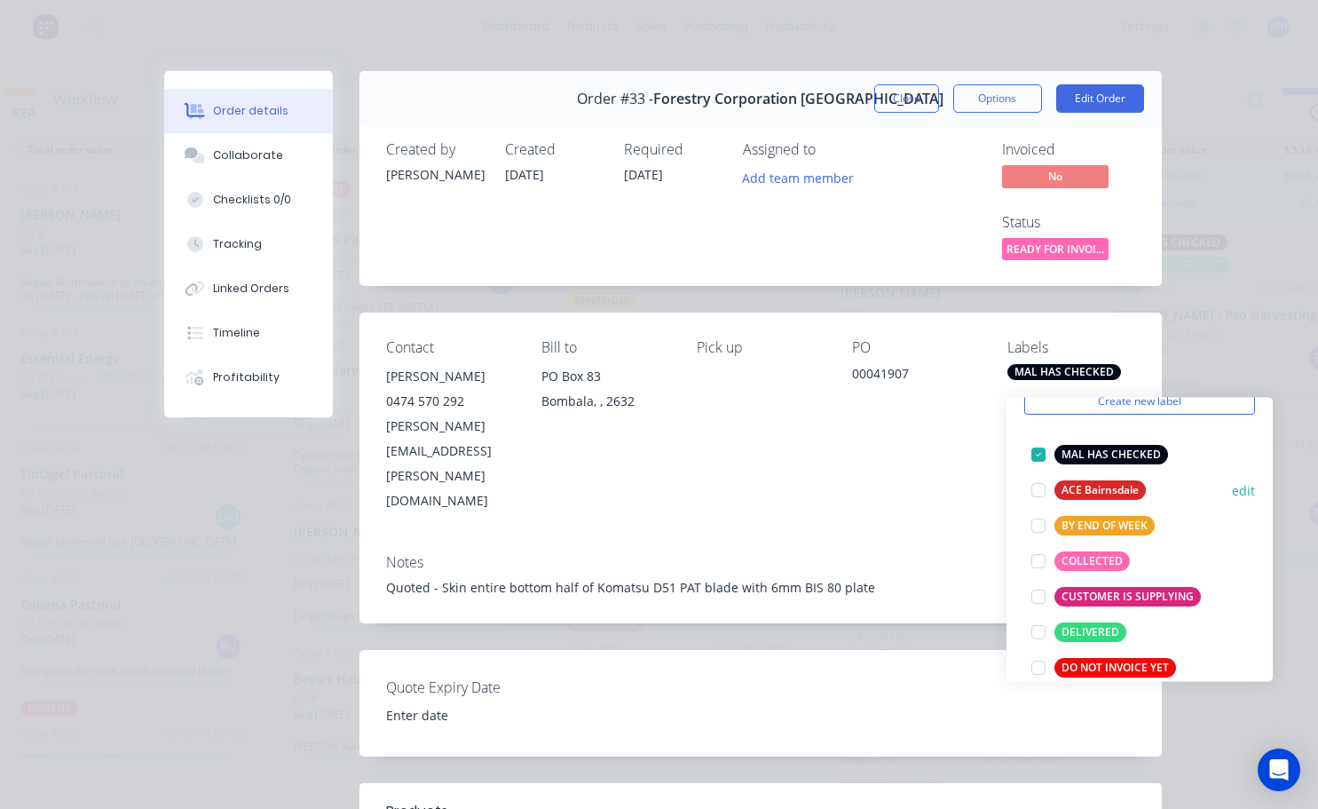
scroll to position [107, 0]
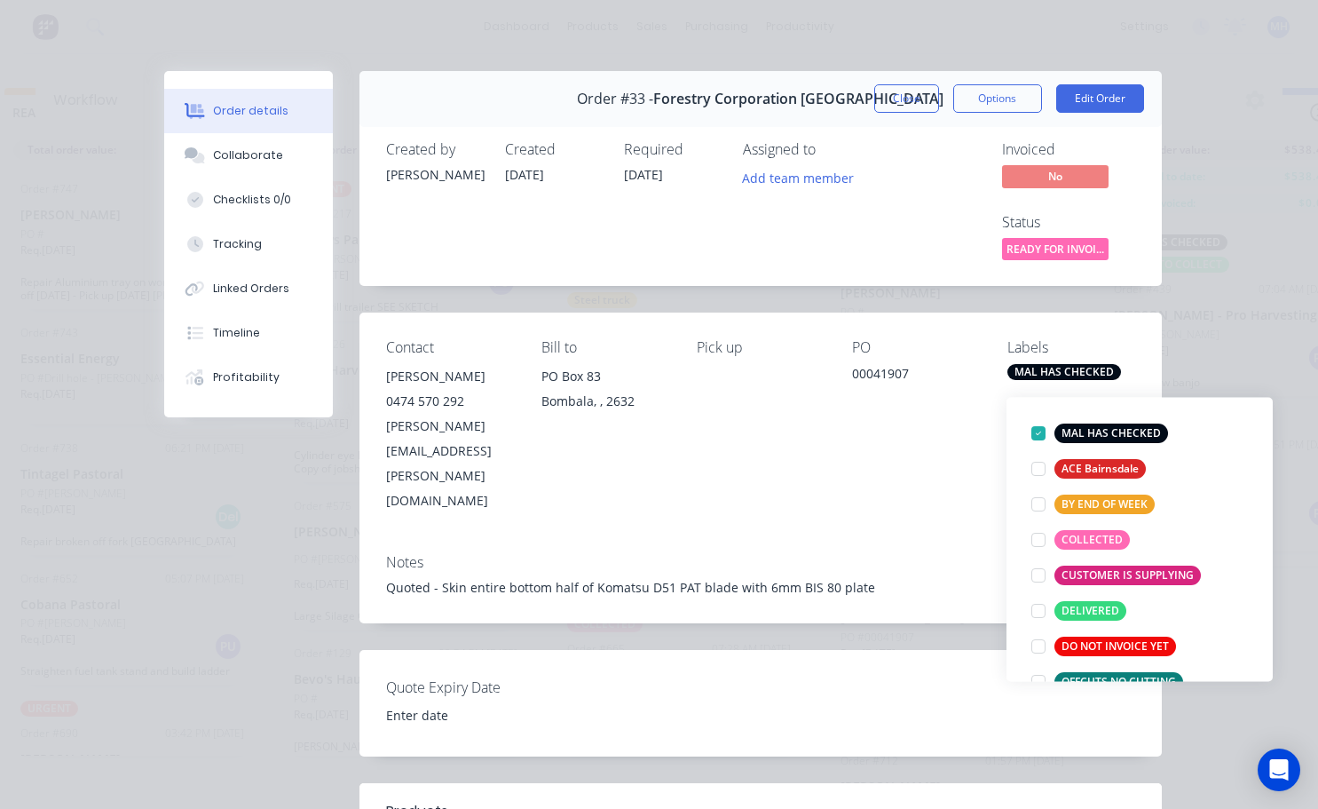
click at [967, 449] on div "Contact Jim Martin 0474 570 292 Jim.Martin@fcnsw.com.au Bill to PO Box 83 Bomba…" at bounding box center [761, 425] width 802 height 226
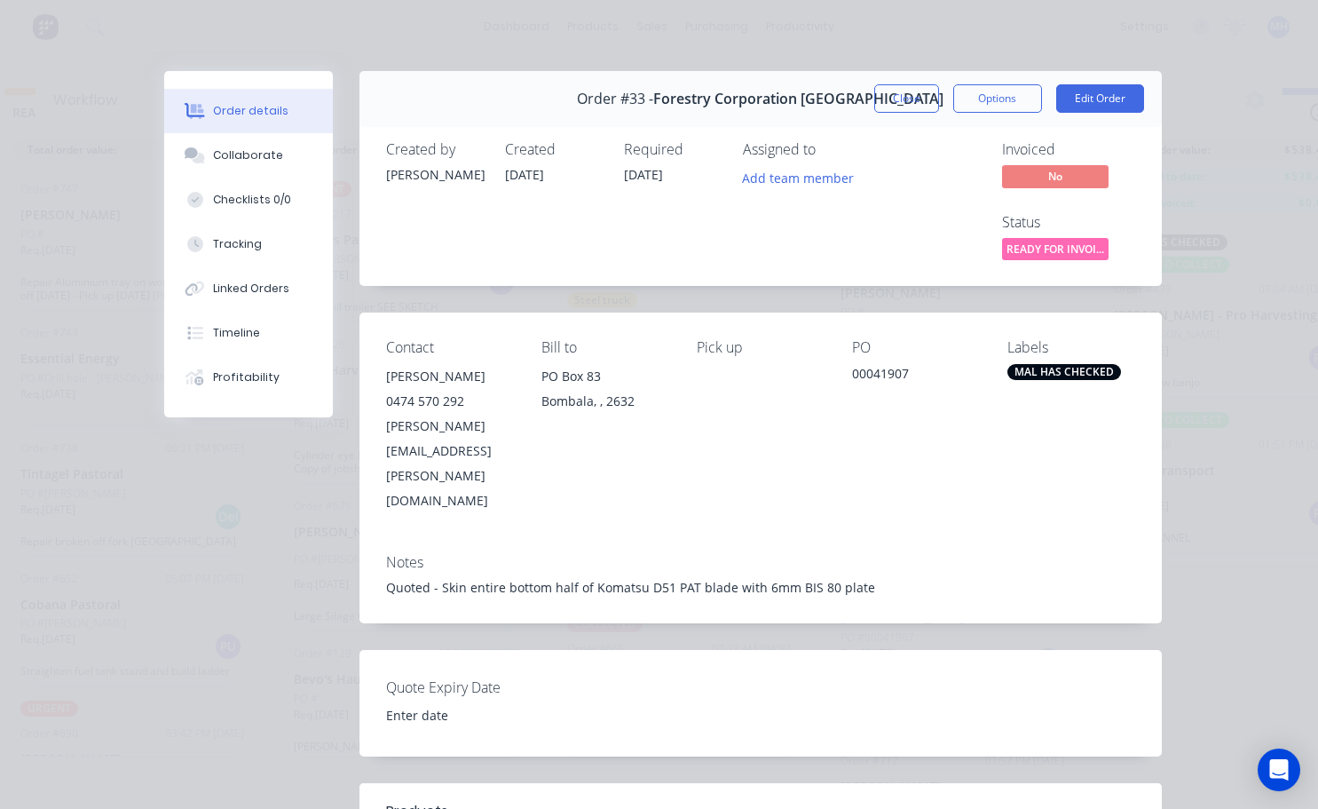
click at [1025, 370] on div "MAL HAS CHECKED" at bounding box center [1064, 372] width 114 height 16
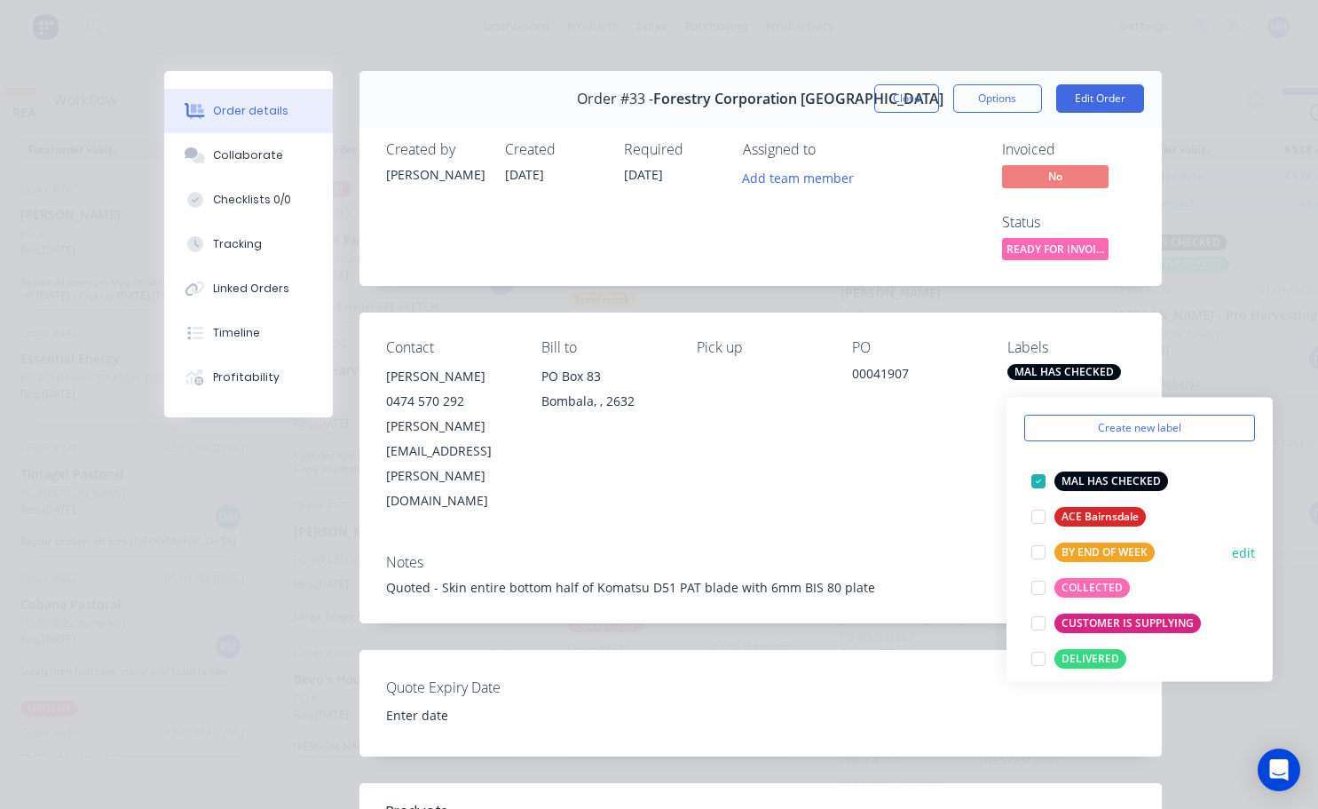
scroll to position [89, 0]
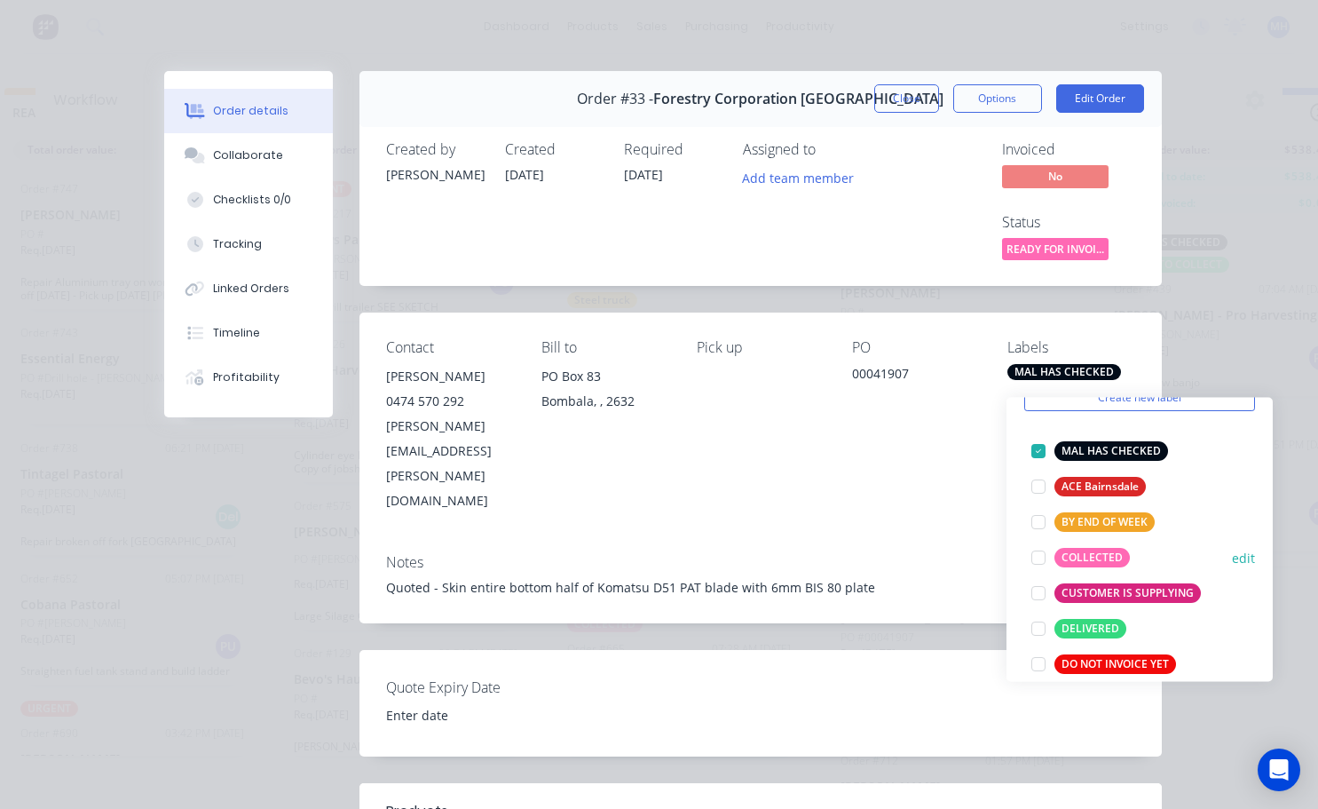
click at [1043, 549] on div at bounding box center [1039, 558] width 36 height 36
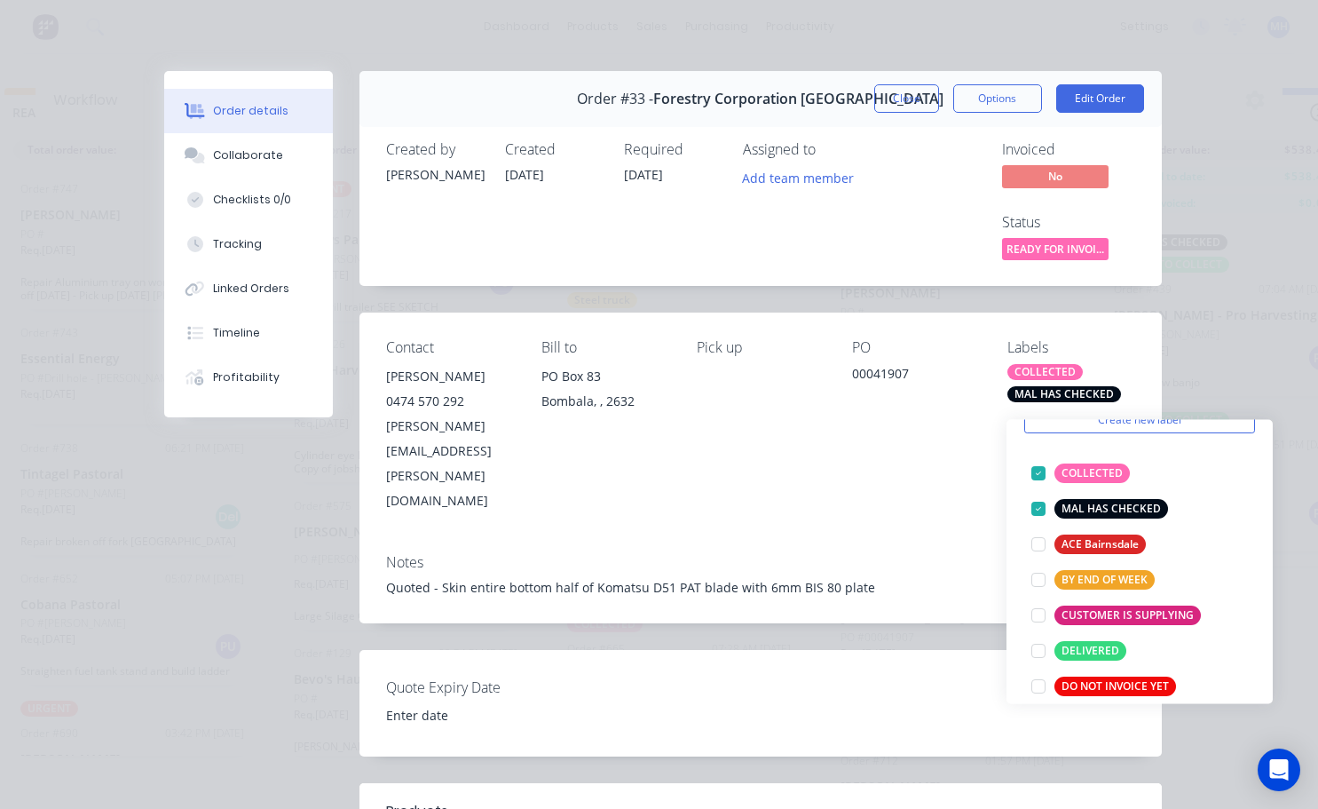
click at [903, 448] on div "Contact Jim Martin 0474 570 292 Jim.Martin@fcnsw.com.au Bill to PO Box 83 Bomba…" at bounding box center [761, 425] width 802 height 226
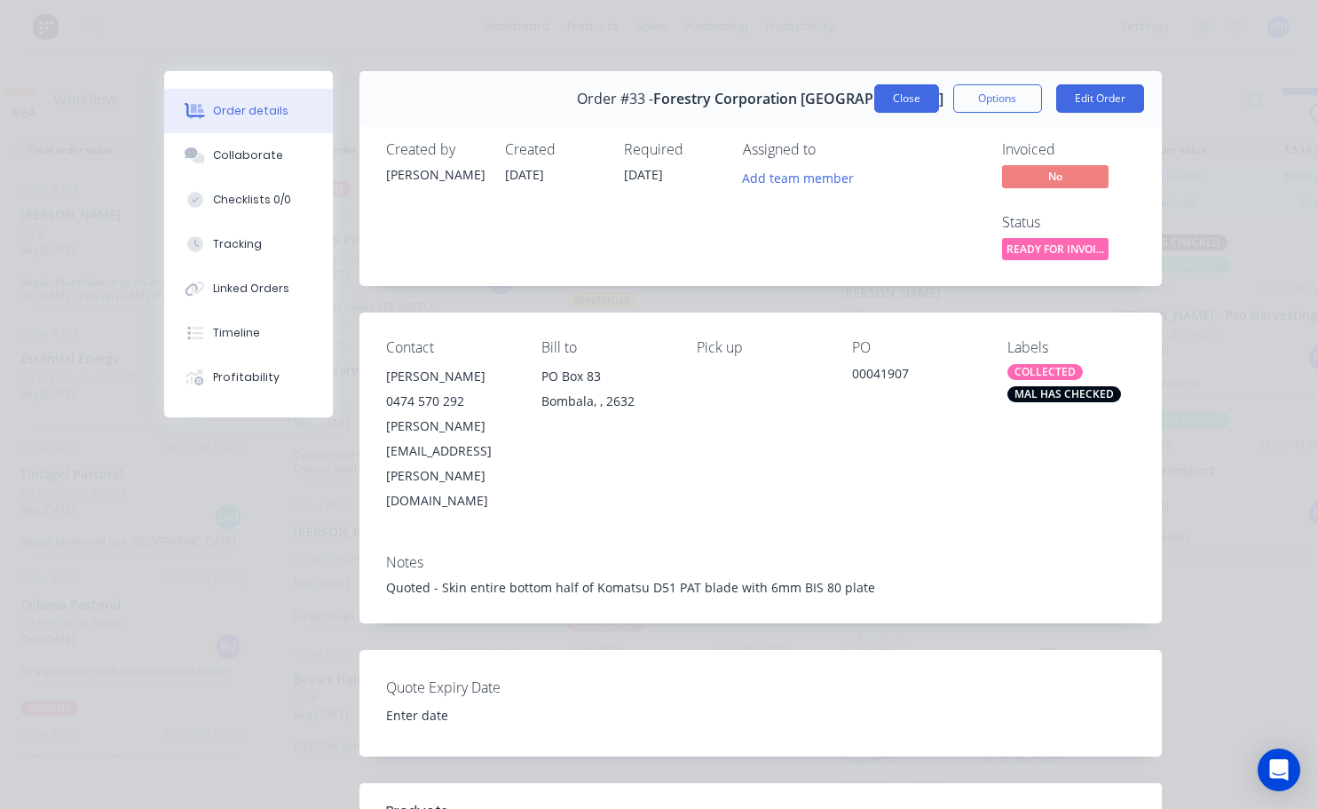
click at [917, 99] on button "Close" at bounding box center [906, 98] width 65 height 28
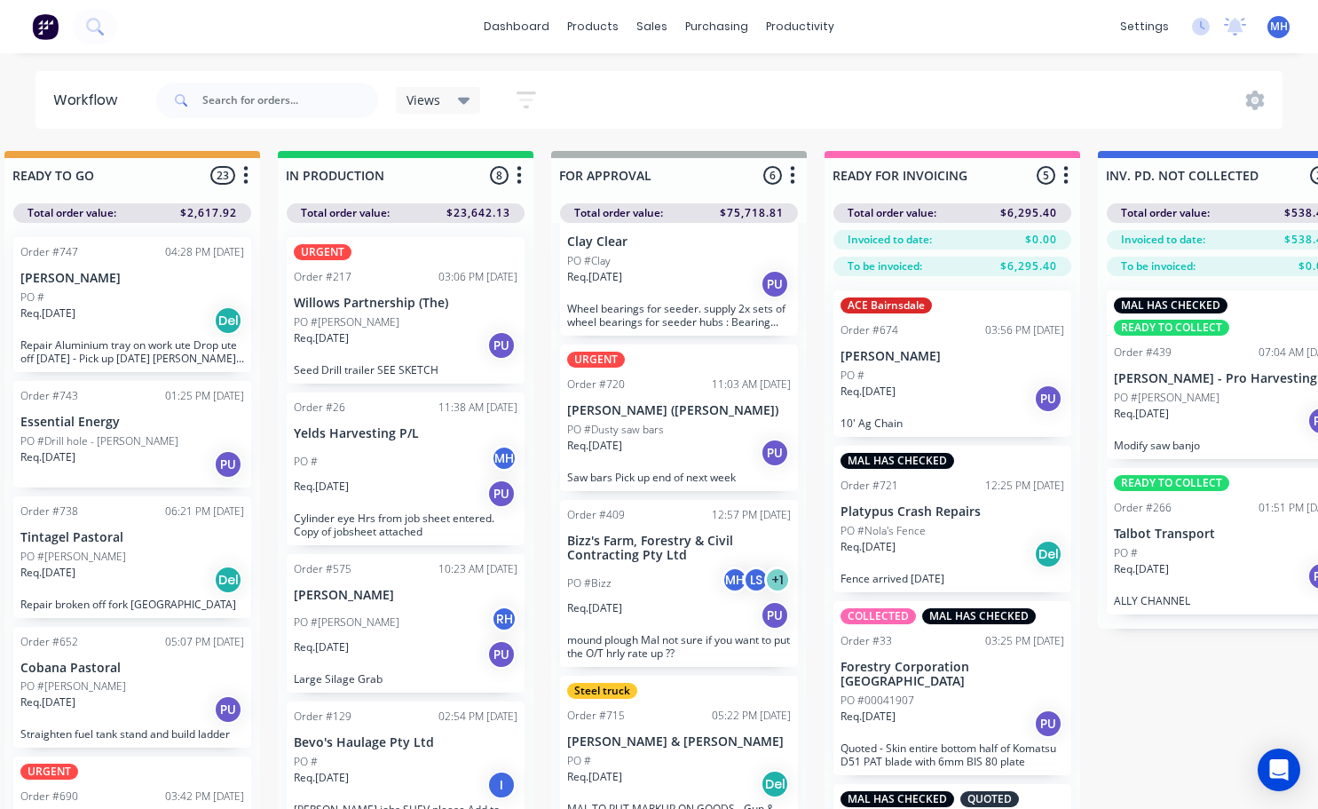
scroll to position [0, 0]
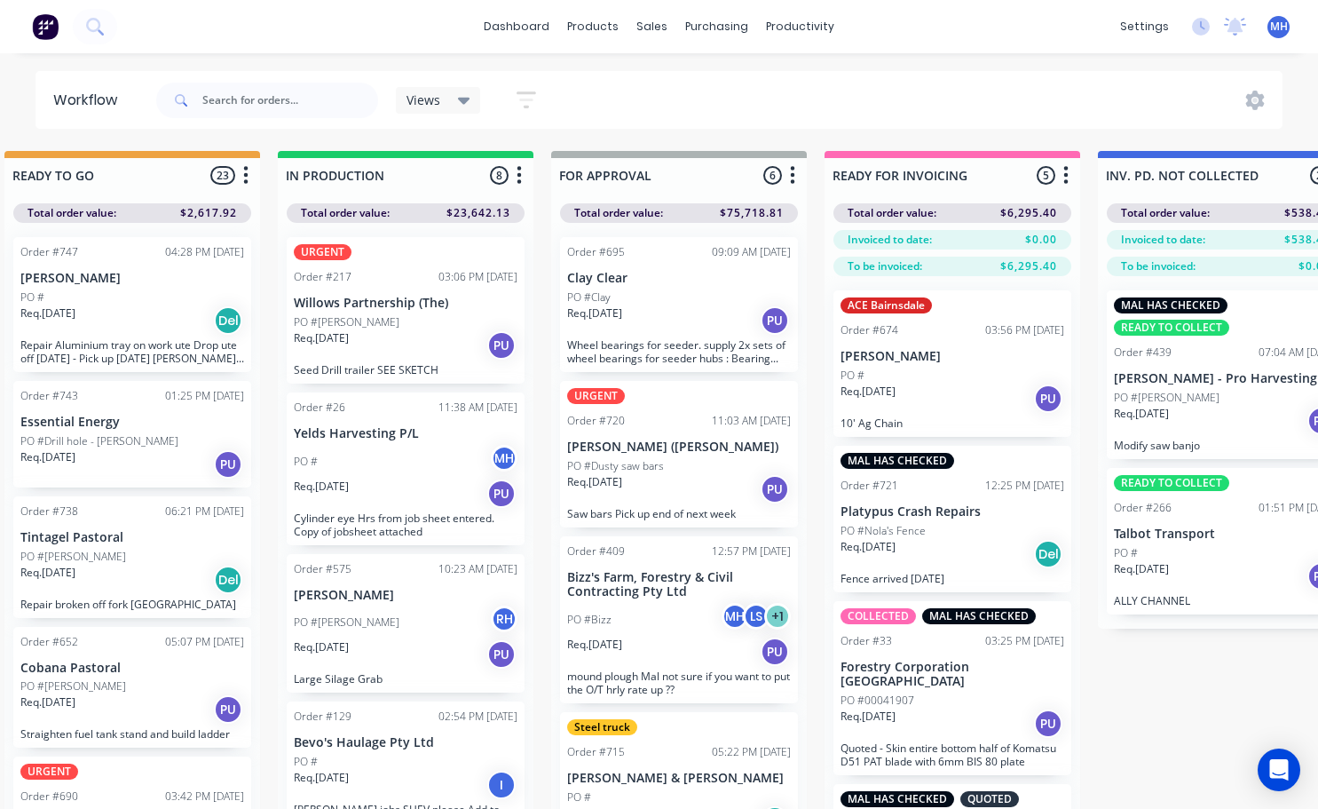
click at [659, 478] on div "Req. 25/09/25 PU" at bounding box center [679, 489] width 224 height 30
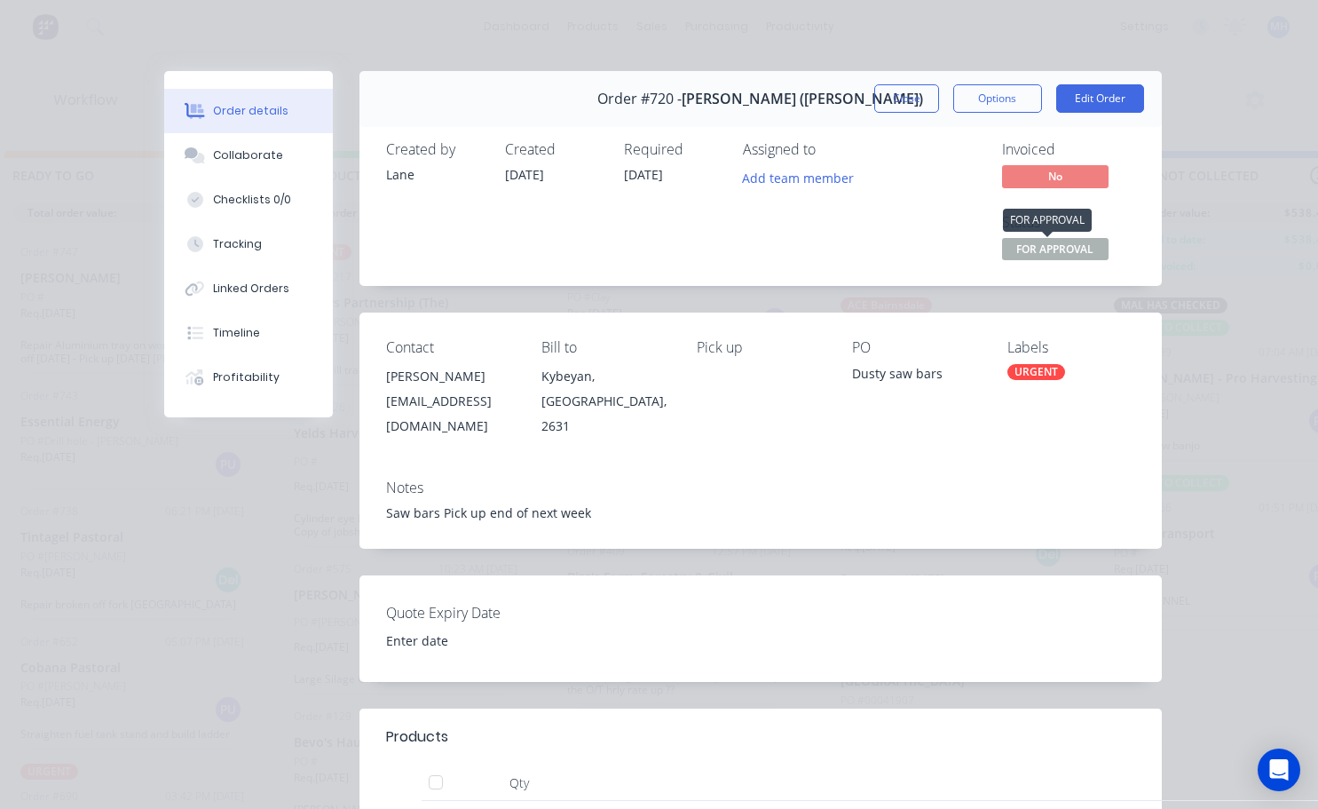
click at [1030, 249] on span "FOR APPROVAL" at bounding box center [1055, 249] width 107 height 22
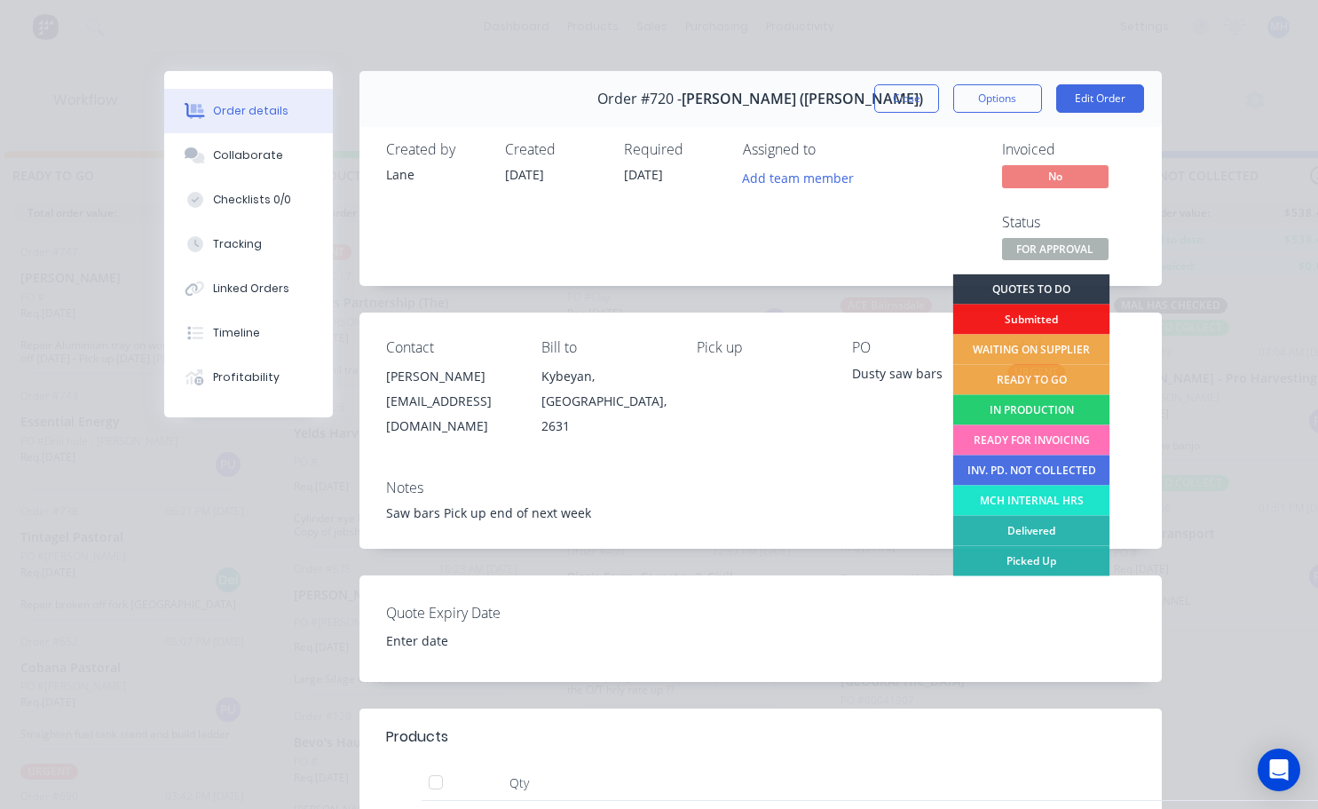
click at [1027, 444] on div "READY FOR INVOICING" at bounding box center [1030, 440] width 157 height 30
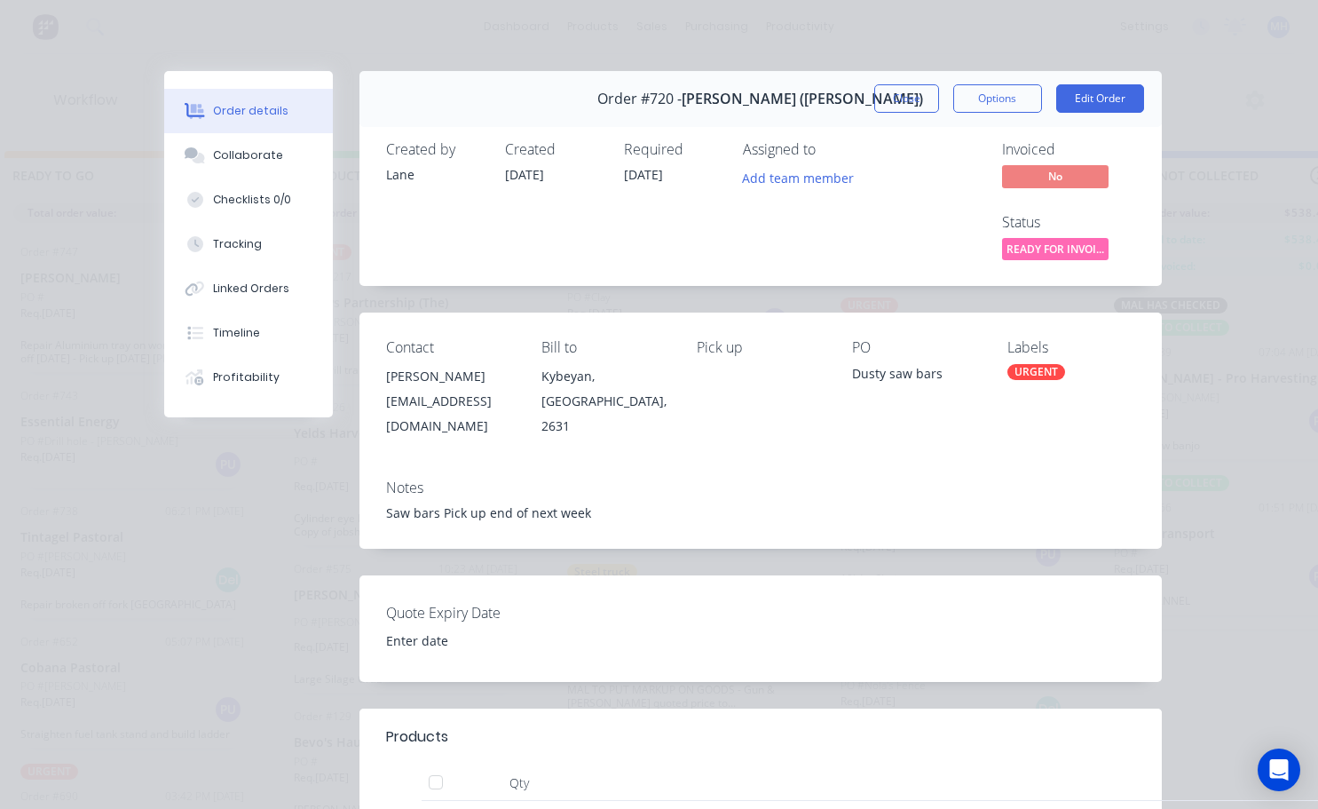
click at [1022, 368] on div "URGENT" at bounding box center [1036, 372] width 58 height 16
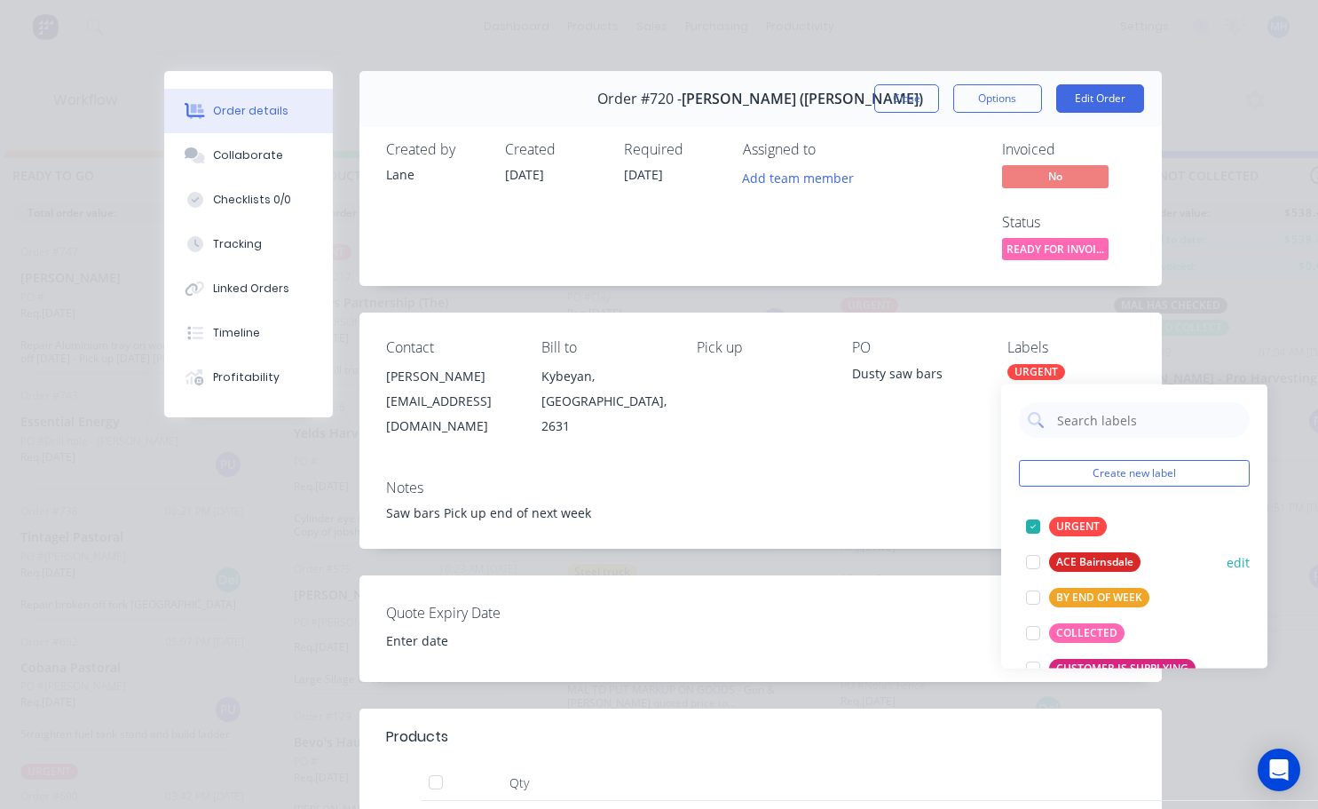
click at [1036, 524] on div at bounding box center [1033, 527] width 36 height 36
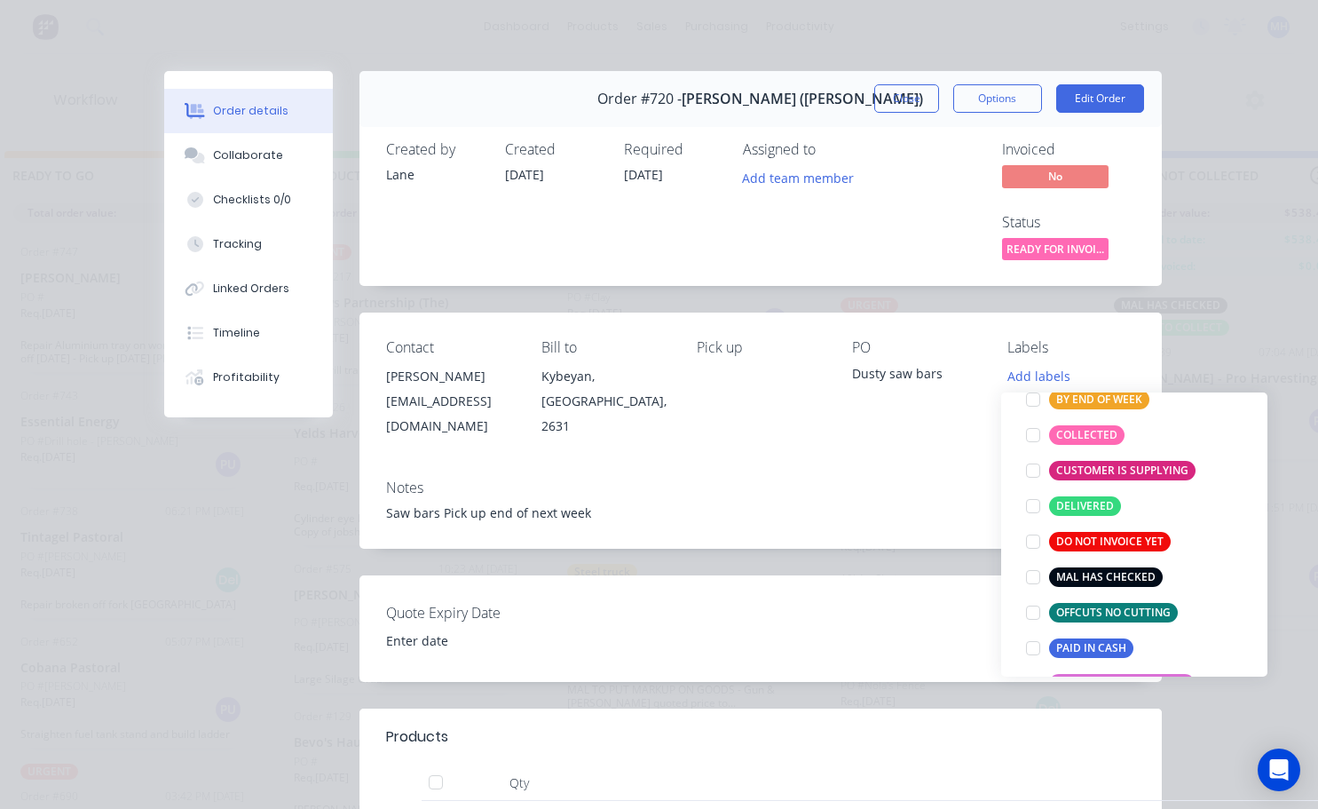
scroll to position [178, 0]
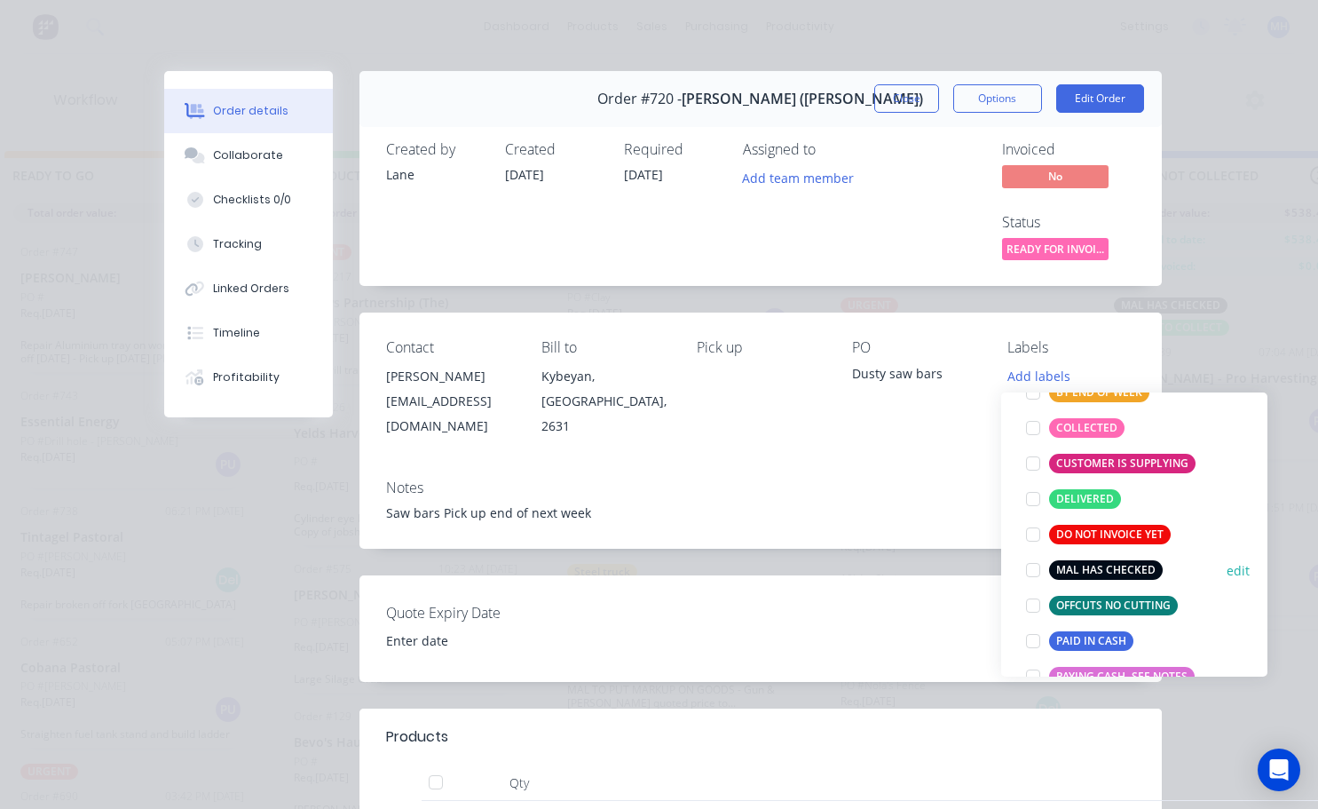
click at [1034, 573] on div at bounding box center [1033, 570] width 36 height 36
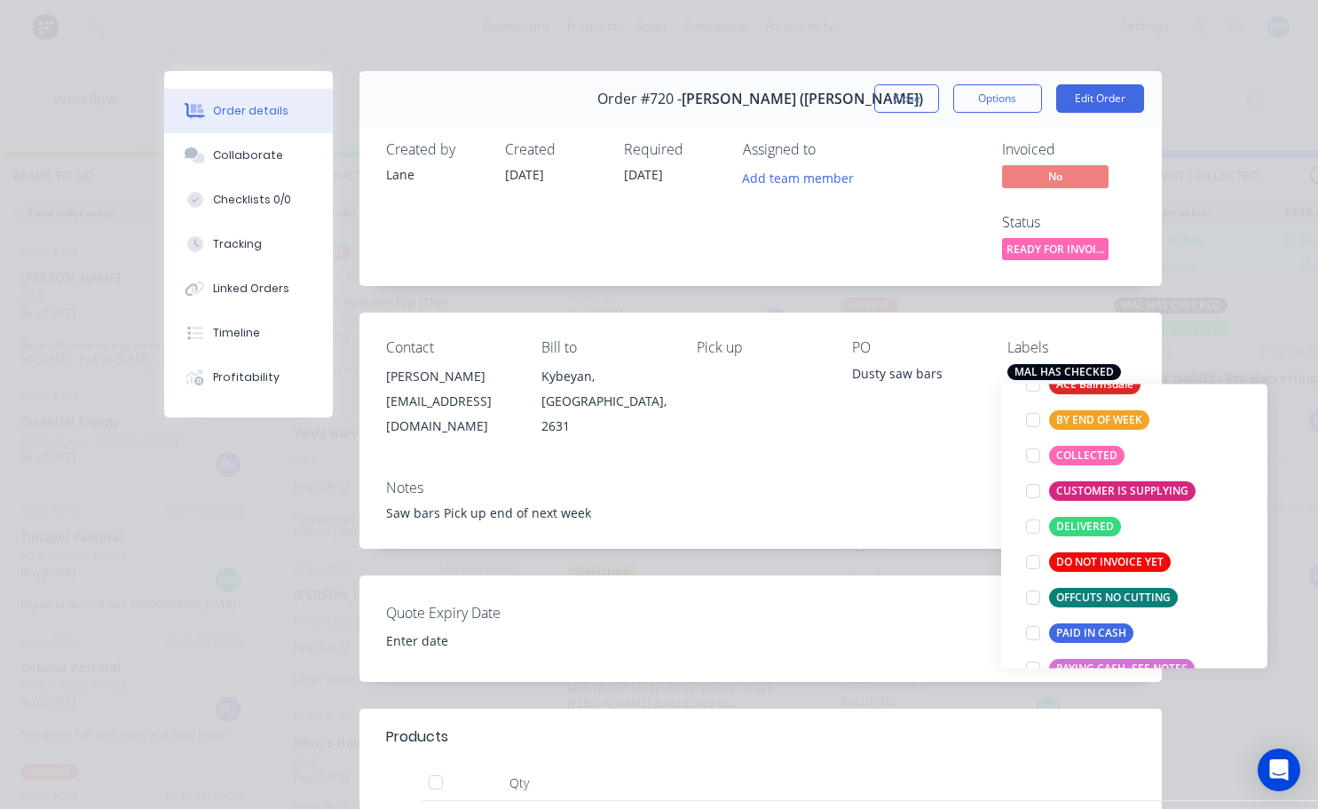
scroll to position [0, 0]
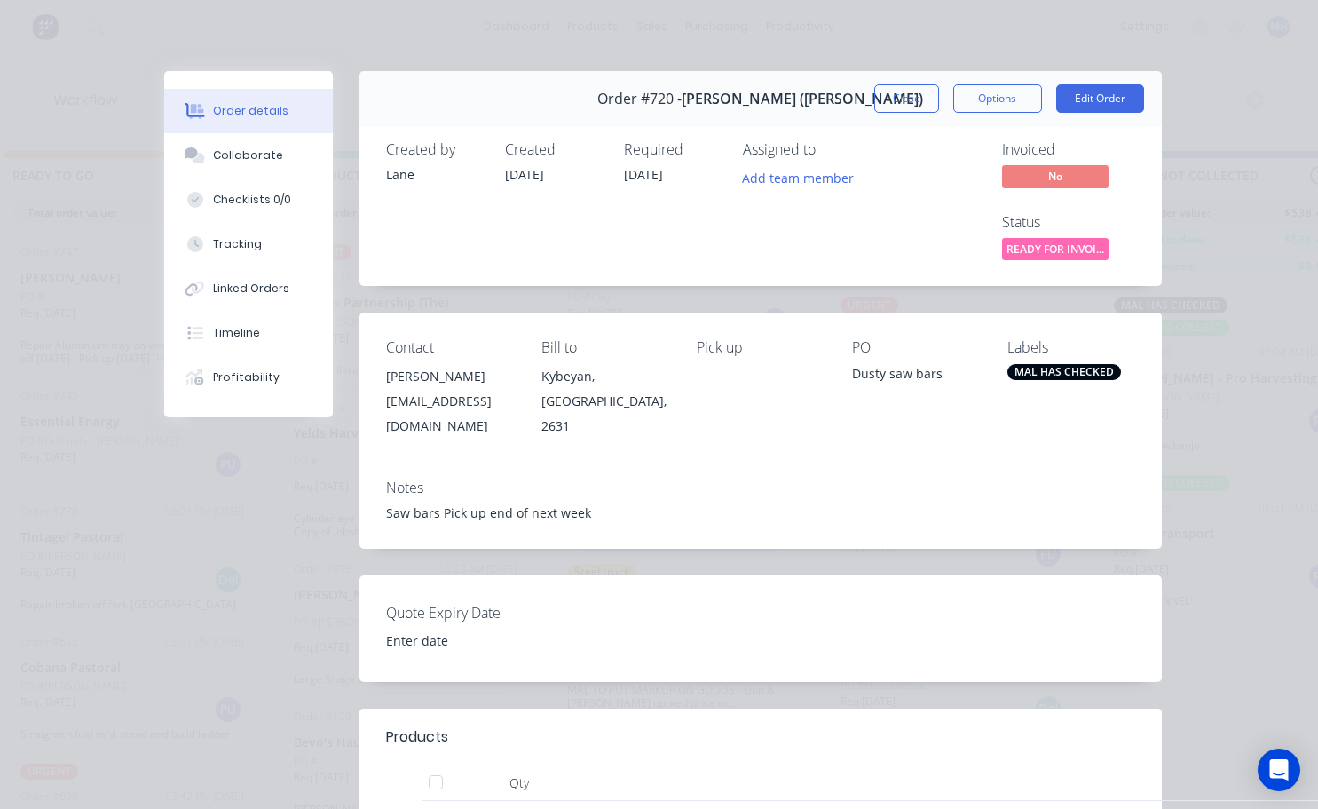
click at [902, 436] on div "Contact Darren Miller dusty338@me.com Bill to Kybeyan, New South Wales, 2631 Pi…" at bounding box center [761, 388] width 802 height 152
click at [894, 98] on button "Close" at bounding box center [906, 98] width 65 height 28
